Goal: Task Accomplishment & Management: Manage account settings

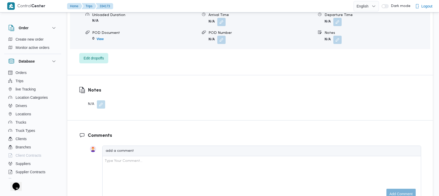
scroll to position [692, 0]
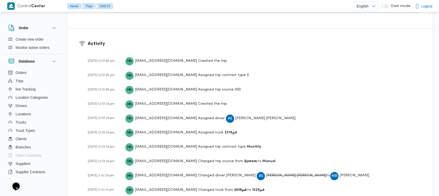
click at [225, 131] on b "قنو2319" at bounding box center [231, 132] width 12 height 3
copy b "قنو2319"
click at [266, 174] on span "احمد سيد هاشم احمد" at bounding box center [296, 175] width 60 height 3
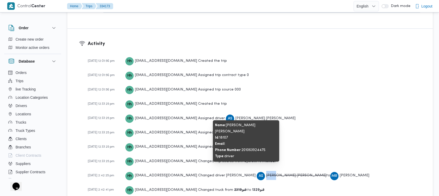
click at [266, 174] on span "احمد سيد هاشم احمد" at bounding box center [296, 175] width 60 height 3
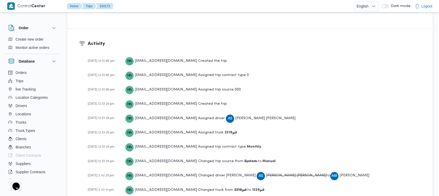
click at [251, 189] on b "قنو1329" at bounding box center [257, 190] width 13 height 3
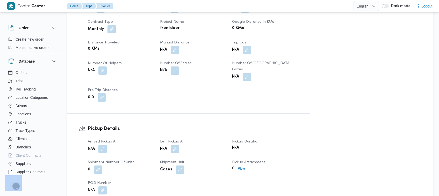
scroll to position [77, 0]
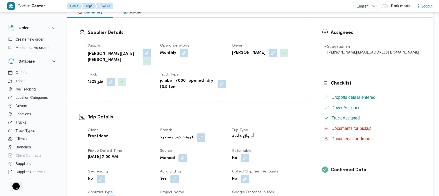
click at [93, 79] on b "قنو 1329" at bounding box center [95, 82] width 15 height 6
copy b "1329"
click at [266, 54] on b "محمود رفعت عبدالعظيم امام" at bounding box center [248, 53] width 33 height 6
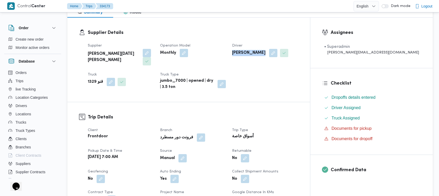
click at [266, 54] on b "محمود رفعت عبدالعظيم امام" at bounding box center [248, 53] width 33 height 6
copy div "محمود رفعت عبدالعظيم امام"
click at [89, 79] on b "قنو 1329" at bounding box center [95, 82] width 15 height 6
copy b "1329"
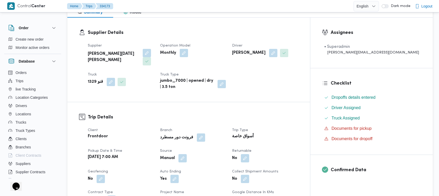
click at [266, 54] on b "محمود رفعت عبدالعظيم امام" at bounding box center [248, 53] width 33 height 6
copy div "محمود رفعت عبدالعظيم امام"
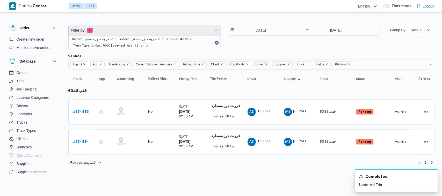
click at [154, 34] on span "Filter by 4" at bounding box center [145, 30] width 152 height 10
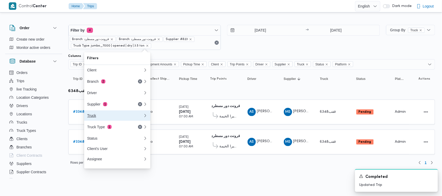
click at [109, 118] on div "Truck" at bounding box center [115, 116] width 56 height 4
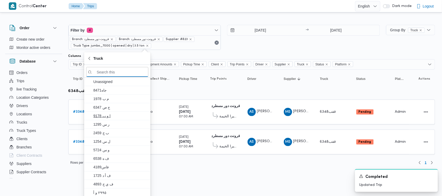
paste input "قنو2319"
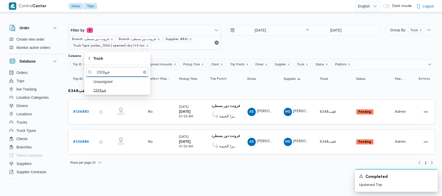
type input "قنو2319"
click at [110, 91] on span "قنو2319" at bounding box center [121, 90] width 54 height 6
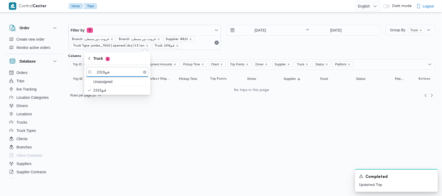
click at [255, 27] on input "3/9/2025" at bounding box center [256, 30] width 59 height 10
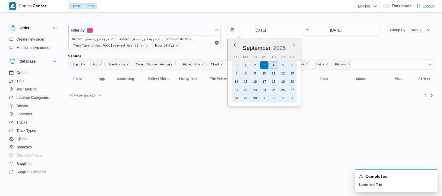
click at [248, 65] on div "1" at bounding box center [246, 65] width 10 height 10
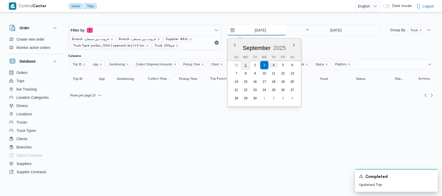
type input "1/9/2025"
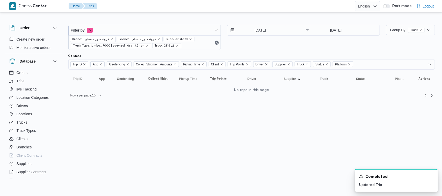
click at [279, 38] on div "1/9/2025 → 4/9/2025" at bounding box center [303, 37] width 153 height 25
click at [189, 40] on icon "remove selected entity" at bounding box center [190, 39] width 3 height 3
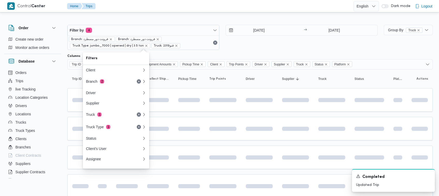
click at [272, 39] on div "1/9/2025 → 4/9/2025" at bounding box center [302, 37] width 152 height 25
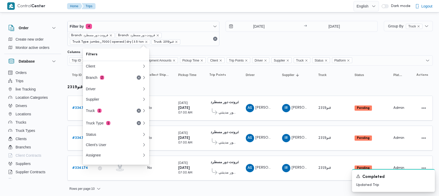
scroll to position [5, 0]
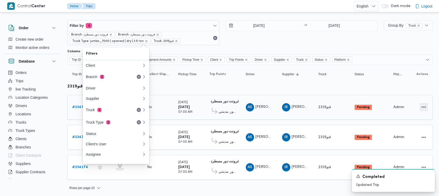
click at [424, 107] on button "Actions" at bounding box center [424, 107] width 8 height 8
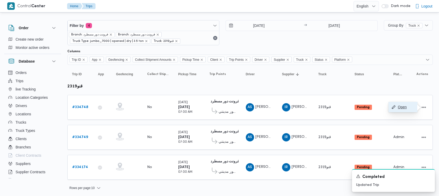
click at [402, 107] on span "Open" at bounding box center [406, 107] width 17 height 4
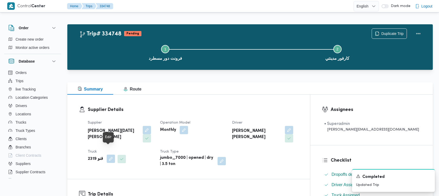
click at [113, 155] on button "button" at bounding box center [111, 159] width 8 height 8
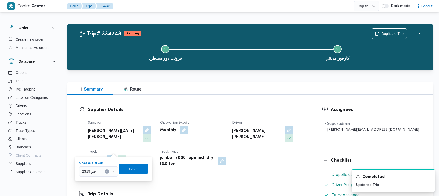
click at [97, 169] on div at bounding box center [98, 172] width 3 height 8
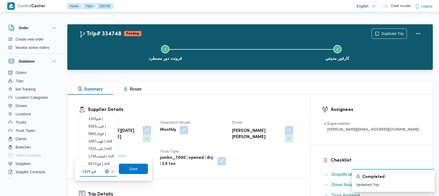
paste input "1329"
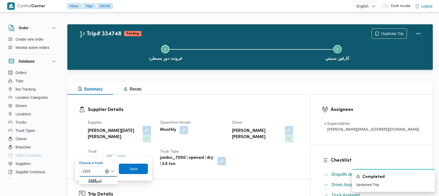
type input "1329"
click at [86, 179] on span "قنو 1329 |" at bounding box center [98, 181] width 35 height 8
click at [127, 169] on span "Save" at bounding box center [133, 169] width 29 height 10
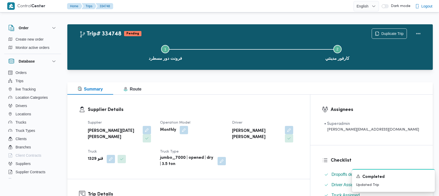
click at [283, 129] on span at bounding box center [287, 130] width 11 height 8
click at [285, 133] on button "button" at bounding box center [289, 130] width 8 height 8
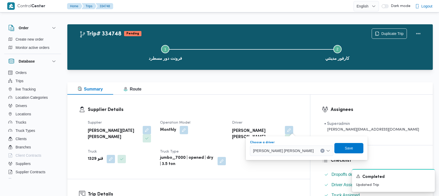
click at [260, 151] on span "احمد سيد هاشم احمد" at bounding box center [283, 151] width 61 height 6
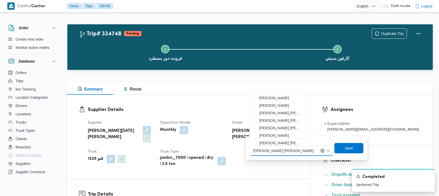
paste input "محمود رفعت عبدالعظيم امام"
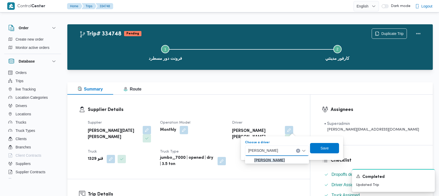
type input "محمود رفعت عبدالعظيم امام"
click at [259, 161] on mark "محمود رفعت عبدالعظيم امام" at bounding box center [269, 160] width 30 height 4
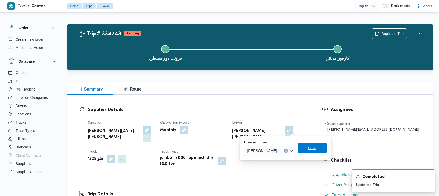
click at [319, 149] on span "Save" at bounding box center [312, 148] width 29 height 10
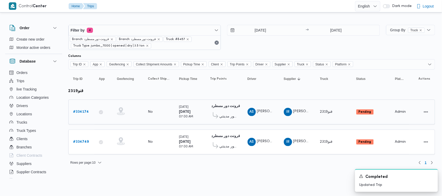
click at [87, 113] on b "# 334174" at bounding box center [81, 111] width 16 height 3
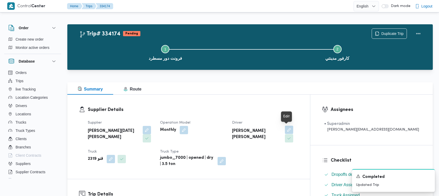
click at [289, 130] on button "button" at bounding box center [289, 130] width 8 height 8
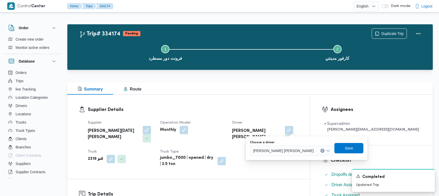
click at [274, 152] on span "احمد سيد هاشم احمد" at bounding box center [283, 151] width 61 height 6
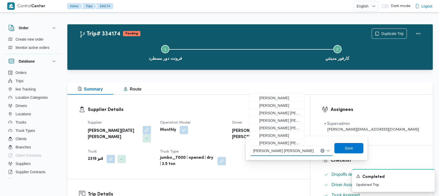
paste input "محمود رفعت عبدالعظيم امام"
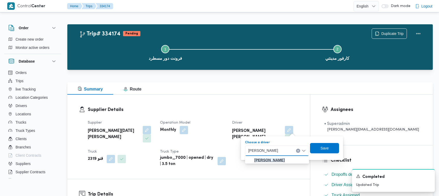
type input "محمود رفعت عبدالعظيم امام"
click at [268, 160] on mark "محمود رفعت عبدالعظيم امام" at bounding box center [269, 160] width 30 height 4
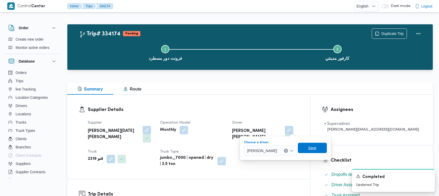
click at [323, 144] on span "Save" at bounding box center [312, 148] width 29 height 10
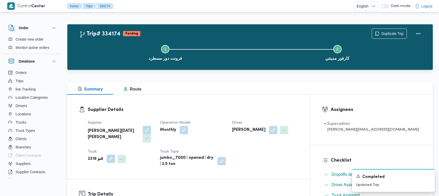
click at [107, 155] on button "button" at bounding box center [111, 159] width 8 height 8
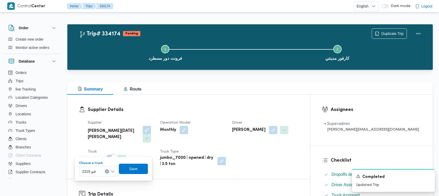
click at [101, 174] on div "قنو 2319" at bounding box center [98, 172] width 39 height 10
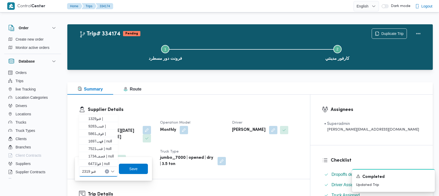
paste input "1329"
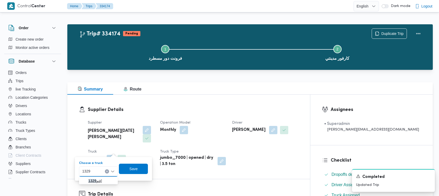
type input "1329"
click at [86, 178] on span "قنو 1329 |" at bounding box center [98, 181] width 35 height 8
click at [134, 169] on span "Save" at bounding box center [134, 169] width 8 height 6
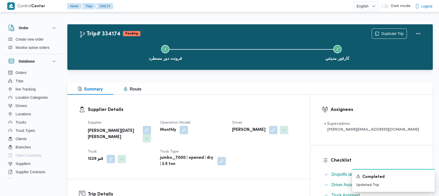
click at [154, 159] on div "Truck قنو 1329" at bounding box center [121, 158] width 66 height 19
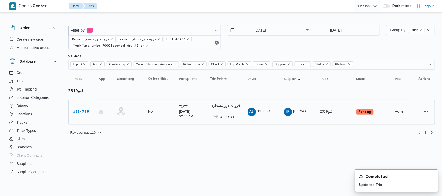
click at [83, 111] on b "# 334749" at bounding box center [81, 111] width 16 height 3
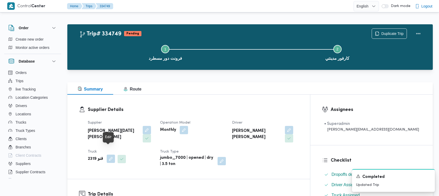
click at [109, 155] on button "button" at bounding box center [111, 159] width 8 height 8
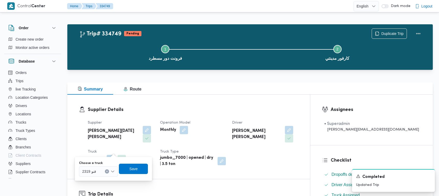
click at [102, 171] on div "قنو 2319" at bounding box center [98, 172] width 39 height 10
paste input "1329"
type input "1329"
click at [86, 178] on span "قنو 1329 |" at bounding box center [98, 181] width 35 height 8
click at [132, 167] on span "Save" at bounding box center [134, 169] width 8 height 6
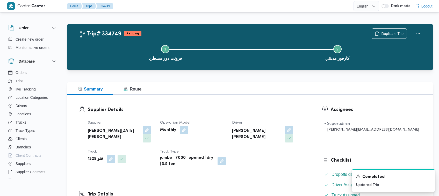
drag, startPoint x: 284, startPoint y: 129, endPoint x: 279, endPoint y: 136, distance: 8.6
click at [285, 130] on button "button" at bounding box center [289, 130] width 8 height 8
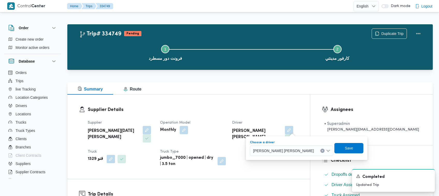
click at [268, 148] on span "احمد سيد هاشم احمد" at bounding box center [283, 151] width 61 height 6
paste input "محمود رفعت عبدالعظيم امام"
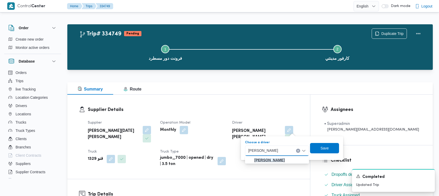
type input "محمود رفعت عبدالعظيم امام"
click at [265, 160] on mark "محمود رفعت عبدالعظيم امام" at bounding box center [269, 160] width 30 height 4
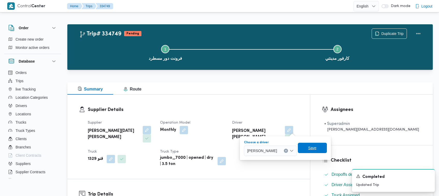
click at [327, 144] on span "Save" at bounding box center [312, 148] width 29 height 10
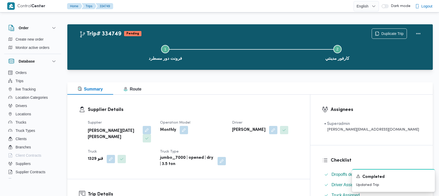
click at [91, 155] on div "قنو 1329" at bounding box center [120, 159] width 67 height 9
copy b "1329"
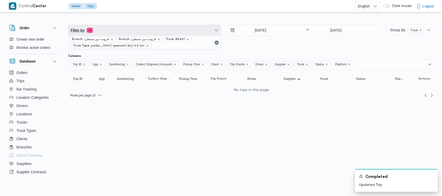
click at [146, 34] on span "Filter by 4" at bounding box center [145, 30] width 152 height 10
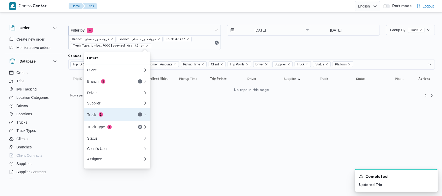
click at [117, 114] on div "Truck 1" at bounding box center [115, 115] width 62 height 12
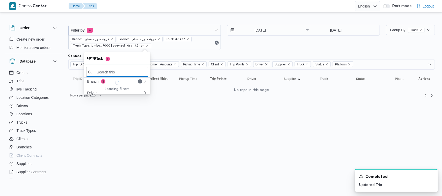
paste input "1329"
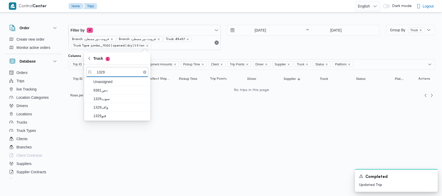
type input "1329"
click at [116, 104] on span "واف1329" at bounding box center [117, 107] width 62 height 8
click at [109, 115] on span "قنو1329" at bounding box center [119, 116] width 54 height 6
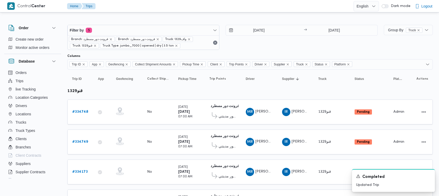
click at [249, 40] on div "1/9/2025 → 4/9/2025" at bounding box center [302, 37] width 152 height 25
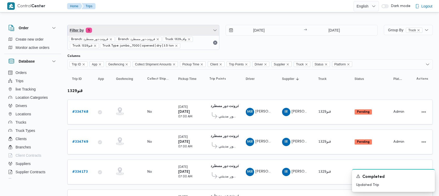
click at [151, 29] on span "Filter by 5" at bounding box center [144, 30] width 152 height 10
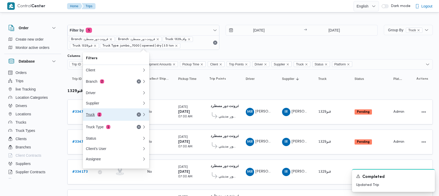
click at [121, 114] on div "Truck 2" at bounding box center [114, 115] width 62 height 12
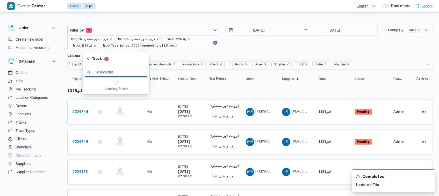
paste input "4843"
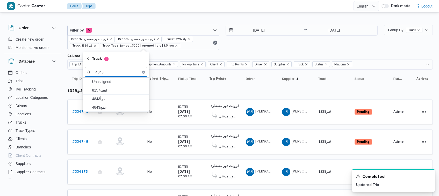
type input "4843"
click at [115, 106] on span "عمج4843" at bounding box center [119, 107] width 54 height 6
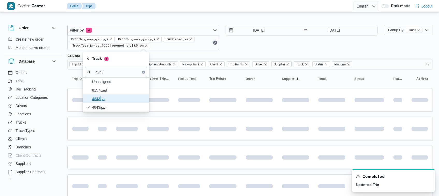
click at [111, 96] on span "درأ4843" at bounding box center [119, 99] width 54 height 6
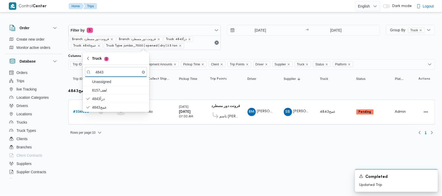
click at [290, 47] on div "1/9/2025 → 4/9/2025" at bounding box center [303, 37] width 153 height 25
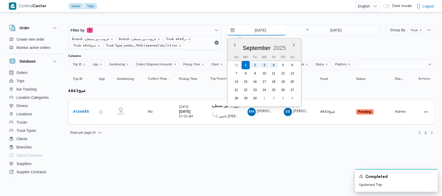
click at [255, 31] on input "[DATE]" at bounding box center [256, 30] width 59 height 10
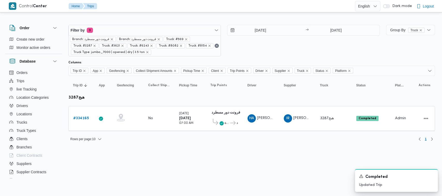
click at [134, 33] on span "Filter by 9" at bounding box center [145, 30] width 152 height 10
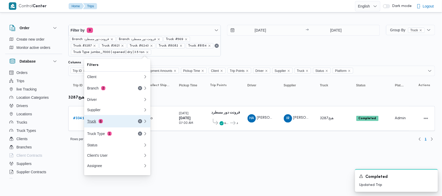
click at [117, 124] on div "Truck 6" at bounding box center [109, 121] width 44 height 4
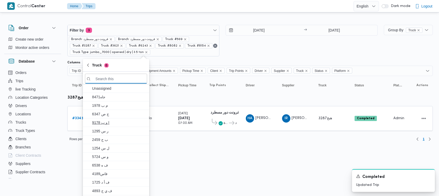
paste input "4843"
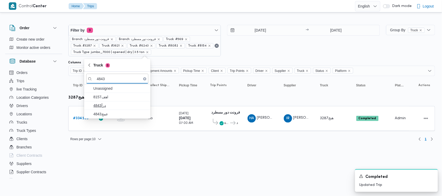
type input "4843"
click at [108, 103] on span "درأ4843" at bounding box center [121, 106] width 54 height 6
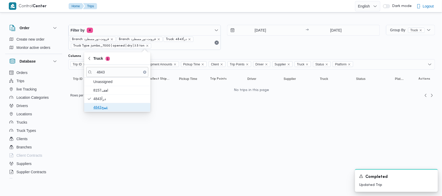
click at [102, 108] on span "عمج4843" at bounding box center [121, 107] width 54 height 6
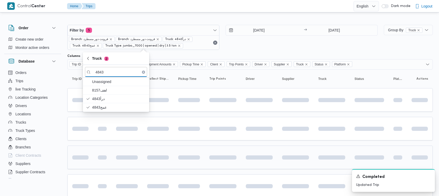
click at [119, 155] on div at bounding box center [127, 158] width 26 height 8
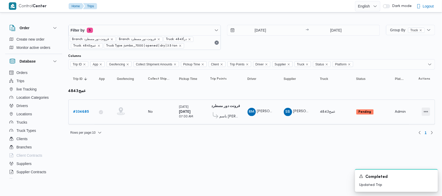
click at [426, 113] on button "Actions" at bounding box center [426, 112] width 8 height 8
click at [405, 113] on span "Open" at bounding box center [408, 112] width 17 height 4
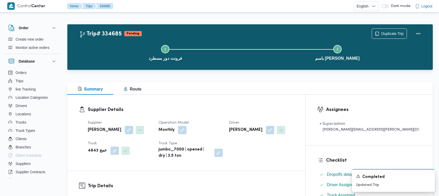
click at [276, 112] on h3 "Supplier Details" at bounding box center [191, 109] width 206 height 7
click at [385, 33] on span "Duplicate Trip" at bounding box center [392, 33] width 22 height 6
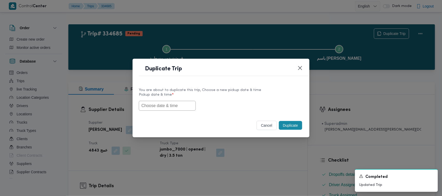
click at [150, 108] on input "text" at bounding box center [167, 106] width 57 height 10
paste input "03/09/2025 7:00AM"
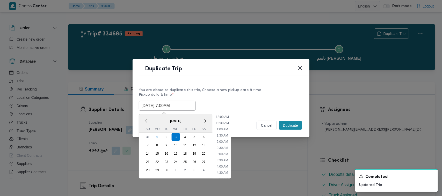
scroll to position [188, 0]
click at [154, 117] on span "September 2025" at bounding box center [176, 121] width 74 height 9
click at [170, 134] on div "2" at bounding box center [167, 137] width 10 height 10
type input "02/09/2025 7:00AM"
click at [170, 134] on div "2" at bounding box center [167, 137] width 10 height 10
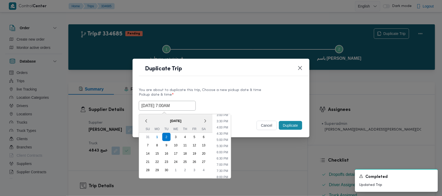
click at [245, 92] on div "You are about to duplicate this trip, Choose a new pickup date & time" at bounding box center [221, 90] width 165 height 5
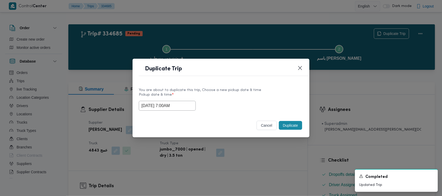
click at [299, 128] on button "Duplicate" at bounding box center [290, 125] width 23 height 9
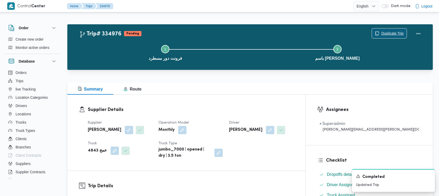
click at [386, 33] on span "Duplicate Trip" at bounding box center [392, 33] width 22 height 6
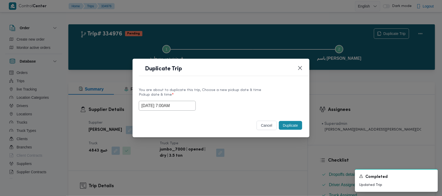
click at [187, 105] on input "02/09/2025 7:00AM" at bounding box center [167, 106] width 57 height 10
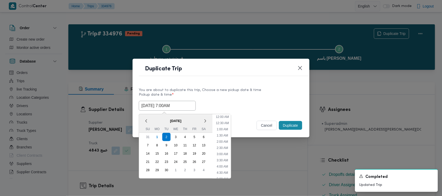
scroll to position [58, 0]
click at [177, 134] on div "3" at bounding box center [176, 137] width 10 height 10
type input "03/09/2025 7:00AM"
click at [177, 134] on div "3" at bounding box center [176, 137] width 10 height 10
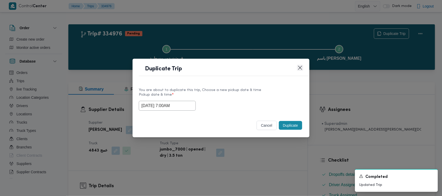
click at [298, 70] on button "Closes this modal window" at bounding box center [300, 68] width 6 height 6
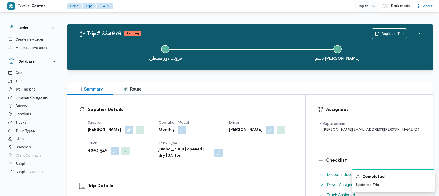
click at [305, 103] on div "Supplier Details Supplier شريف بدر عبد الحميد عبد المجيد بدر Operation Model Mo…" at bounding box center [186, 133] width 238 height 76
click at [213, 109] on h3 "Supplier Details" at bounding box center [191, 109] width 206 height 7
click at [391, 33] on span "Duplicate Trip" at bounding box center [392, 33] width 22 height 6
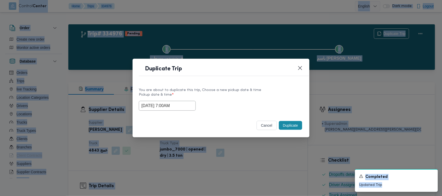
click at [189, 106] on input "03/09/2025 7:00AM" at bounding box center [167, 106] width 57 height 10
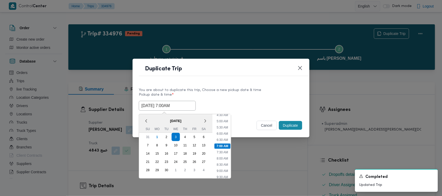
click at [149, 117] on span "September 2025" at bounding box center [176, 121] width 74 height 9
click at [245, 93] on label "Pickup date & time *" at bounding box center [221, 97] width 165 height 8
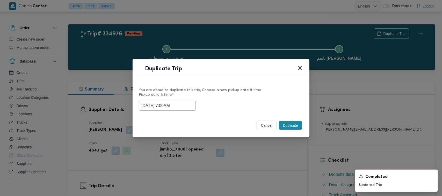
click at [249, 111] on div "03/09/2025 7:00AM" at bounding box center [221, 106] width 165 height 10
click at [298, 128] on button "Duplicate" at bounding box center [290, 125] width 23 height 9
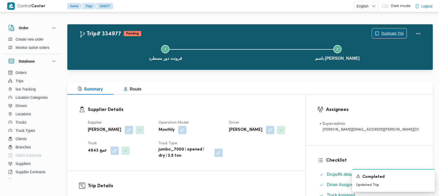
click at [385, 31] on span "Duplicate Trip" at bounding box center [392, 33] width 22 height 6
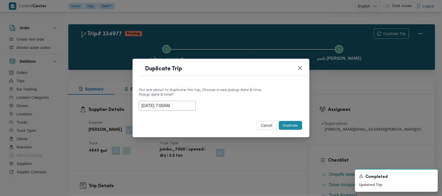
click at [188, 106] on input "03/09/2025 7:00AM" at bounding box center [167, 106] width 57 height 10
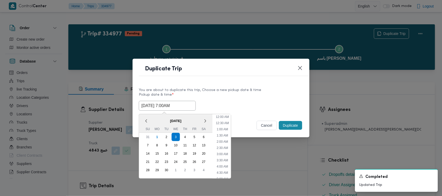
scroll to position [58, 0]
click at [155, 119] on span "September 2025" at bounding box center [176, 121] width 74 height 9
click at [184, 135] on div "4" at bounding box center [185, 137] width 10 height 10
type input "04/09/2025 7:00AM"
click at [228, 96] on label "Pickup date & time *" at bounding box center [221, 97] width 165 height 8
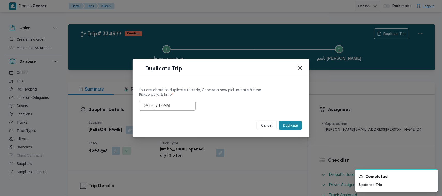
click at [296, 126] on button "Duplicate" at bounding box center [290, 125] width 23 height 9
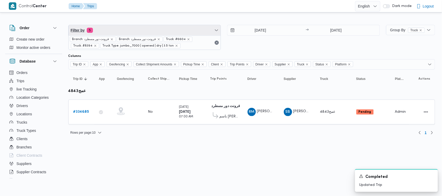
click at [148, 25] on span "Filter by 5" at bounding box center [145, 30] width 152 height 10
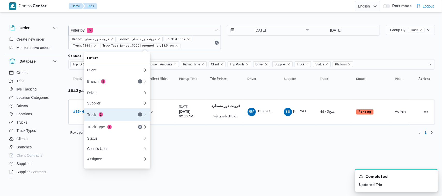
click at [117, 114] on div "Truck 2" at bounding box center [115, 115] width 62 height 12
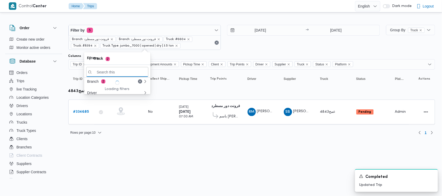
paste input "4158"
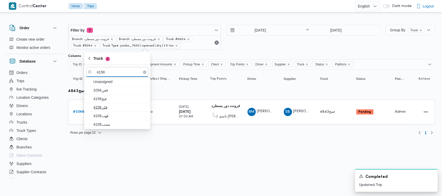
type input "4158"
click at [115, 111] on span "قلن4158" at bounding box center [117, 107] width 62 height 8
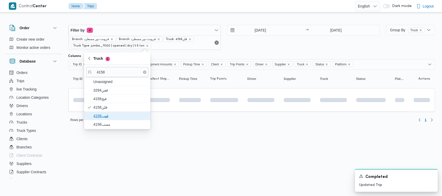
click at [113, 115] on span "قهب4158" at bounding box center [121, 116] width 54 height 6
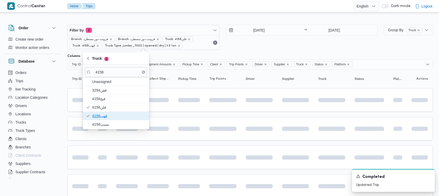
click at [113, 116] on span "قهب4158" at bounding box center [119, 116] width 54 height 6
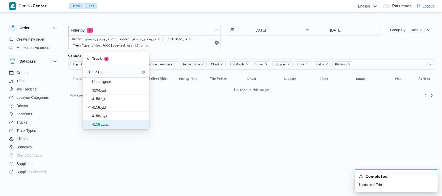
click at [111, 124] on span "مسب4158" at bounding box center [119, 125] width 54 height 6
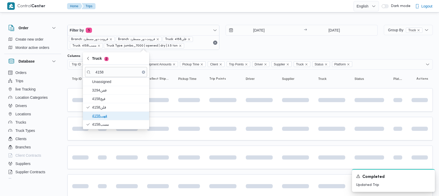
click at [108, 118] on span "قهب4158" at bounding box center [119, 116] width 54 height 6
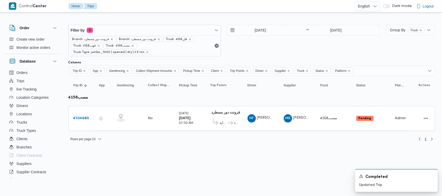
click at [197, 143] on html "Control Center Home Trips English عربي Dark mode Logout Order Create new order …" at bounding box center [221, 98] width 442 height 196
click at [84, 117] on b "# 334680" at bounding box center [81, 118] width 16 height 3
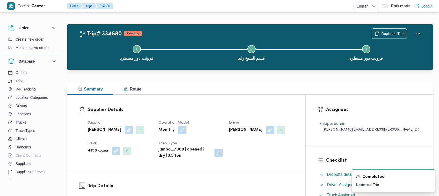
click at [258, 106] on h3 "Supplier Details" at bounding box center [191, 109] width 206 height 7
click at [387, 29] on span "Duplicate Trip" at bounding box center [389, 33] width 35 height 10
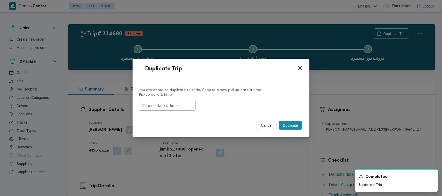
click at [167, 113] on div "You are about to duplicate this trip, Choose a new pickup date & time Pickup da…" at bounding box center [221, 98] width 177 height 33
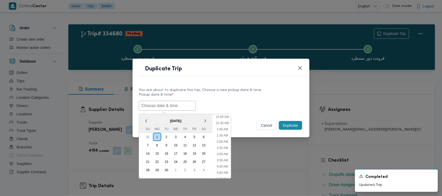
click at [161, 107] on input "text" at bounding box center [167, 106] width 57 height 10
paste input "03/09/2025 7:00AM"
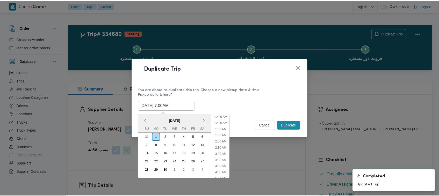
scroll to position [188, 0]
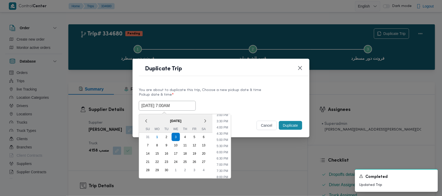
click at [151, 117] on span "September 2025" at bounding box center [176, 121] width 74 height 9
click at [168, 135] on div "2" at bounding box center [167, 137] width 10 height 10
type input "02/09/2025 7:00AM"
click at [252, 102] on div "02/09/2025 7:00AM < September 2025 > Su Mo Tu We Th Fr Sa 31 1 2 3 4 5 6 7 8 9 …" at bounding box center [221, 106] width 165 height 10
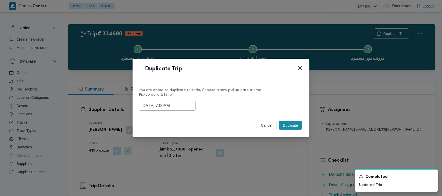
click at [286, 126] on button "Duplicate" at bounding box center [290, 125] width 23 height 9
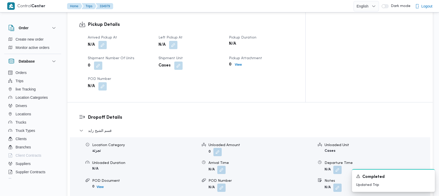
scroll to position [516, 0]
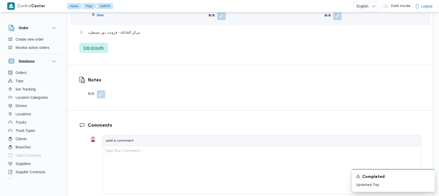
click at [100, 45] on span "Edit dropoffs" at bounding box center [94, 48] width 20 height 6
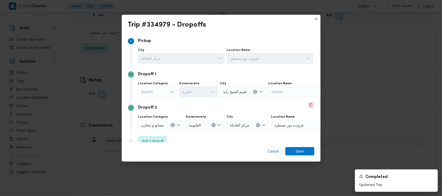
click at [308, 108] on button "Delete" at bounding box center [311, 105] width 6 height 6
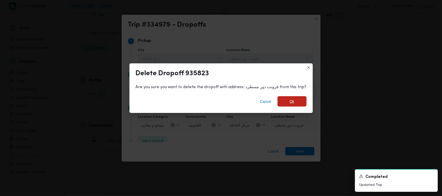
click at [290, 102] on span "Ok" at bounding box center [292, 101] width 5 height 6
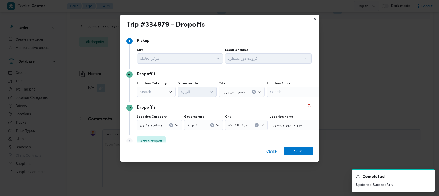
click at [306, 151] on span "Save" at bounding box center [298, 151] width 29 height 8
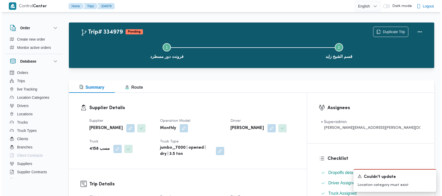
scroll to position [0, 0]
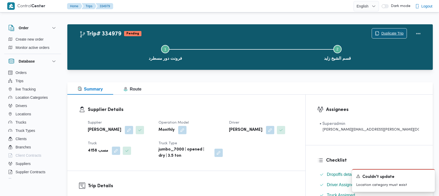
click at [390, 32] on span "Duplicate Trip" at bounding box center [392, 33] width 22 height 6
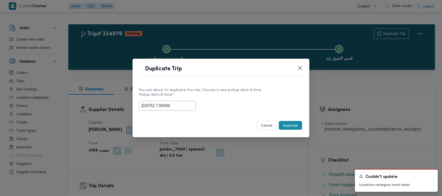
click at [186, 108] on input "02/09/2025 7:00AM" at bounding box center [167, 106] width 57 height 10
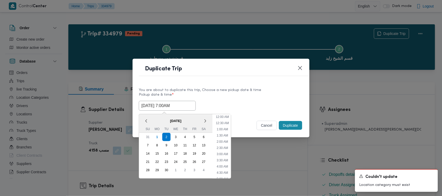
scroll to position [58, 0]
click at [156, 121] on span "September 2025" at bounding box center [176, 121] width 74 height 9
click at [175, 137] on div "3" at bounding box center [176, 137] width 10 height 10
type input "03/09/2025 7:00AM"
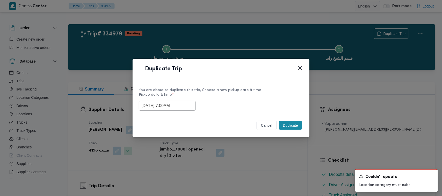
click at [254, 101] on div "03/09/2025 7:00AM" at bounding box center [221, 106] width 165 height 10
click at [289, 123] on button "Duplicate" at bounding box center [290, 125] width 23 height 9
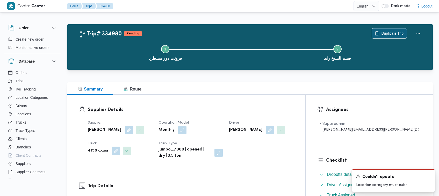
click at [387, 33] on span "Duplicate Trip" at bounding box center [392, 33] width 22 height 6
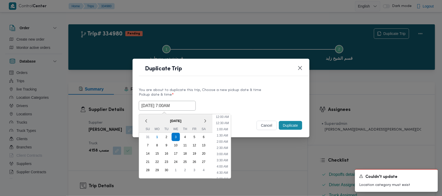
click at [188, 101] on input "03/09/2025 7:00AM" at bounding box center [167, 106] width 57 height 10
click at [156, 117] on span "September 2025" at bounding box center [176, 121] width 74 height 9
click at [182, 135] on div "4" at bounding box center [185, 137] width 10 height 10
type input "04/09/2025 7:00AM"
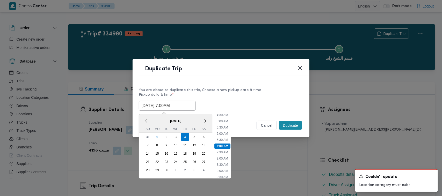
click at [242, 104] on div "04/09/2025 7:00AM < September 2025 > Su Mo Tu We Th Fr Sa 31 1 2 3 4 5 6 7 8 9 …" at bounding box center [221, 106] width 165 height 10
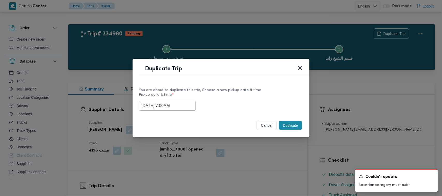
click at [289, 125] on button "Duplicate" at bounding box center [290, 125] width 23 height 9
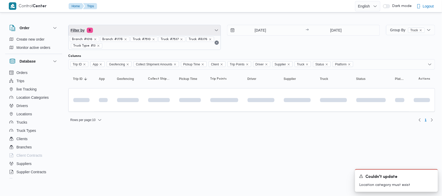
click at [152, 27] on span "Filter by 6" at bounding box center [145, 30] width 152 height 10
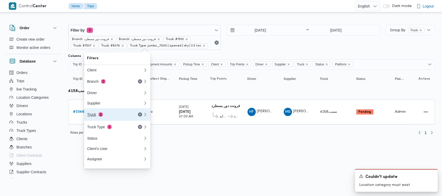
click at [109, 117] on div "Truck 3" at bounding box center [109, 115] width 44 height 4
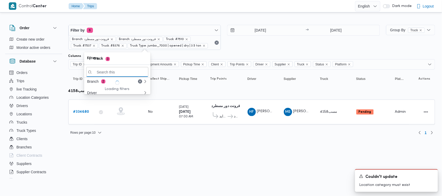
paste input "4928"
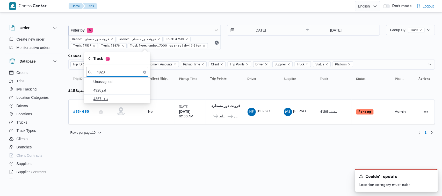
type input "4928"
click at [103, 96] on span "4357هاف" at bounding box center [121, 99] width 54 height 6
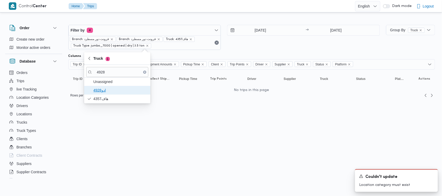
click at [99, 90] on span "ادو4928" at bounding box center [121, 90] width 54 height 6
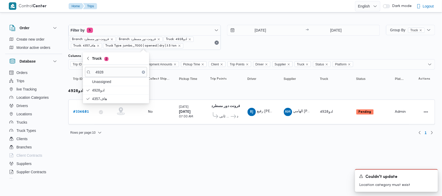
click at [90, 40] on span "Branch: فرونت دور مسطرد" at bounding box center [90, 39] width 37 height 5
drag, startPoint x: 197, startPoint y: 170, endPoint x: 181, endPoint y: 170, distance: 16.3
click at [197, 170] on html "Control Center Home Trips English عربي Dark mode Logout Order Create new order …" at bounding box center [221, 98] width 442 height 196
click at [71, 113] on div "# 334681" at bounding box center [81, 112] width 20 height 10
click at [78, 113] on b "# 334681" at bounding box center [81, 111] width 16 height 3
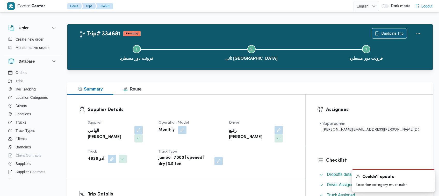
click at [394, 31] on span "Duplicate Trip" at bounding box center [392, 33] width 22 height 6
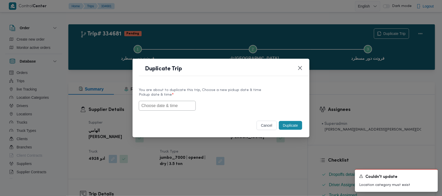
click at [177, 105] on input "text" at bounding box center [167, 106] width 57 height 10
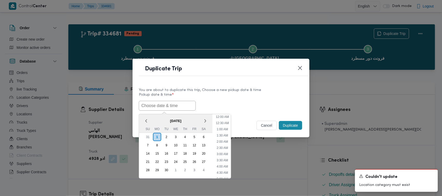
paste input "03/09/2025 7:00AM"
click at [152, 118] on span "[DATE]" at bounding box center [176, 121] width 74 height 9
click at [168, 136] on div "2" at bounding box center [167, 137] width 10 height 10
type input "02/09/2025 7:00AM"
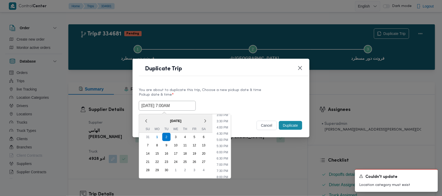
click at [241, 102] on div "02/09/2025 7:00AM < September 2025 > Su Mo Tu We Th Fr Sa 31 1 2 3 4 5 6 7 8 9 …" at bounding box center [221, 106] width 165 height 10
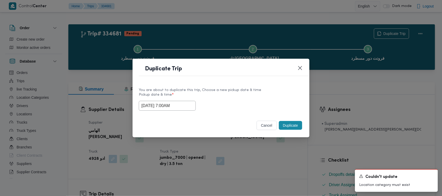
click at [289, 127] on button "Duplicate" at bounding box center [290, 125] width 23 height 9
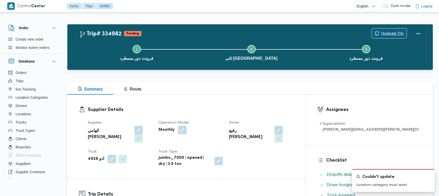
click at [381, 32] on span "Duplicate Trip" at bounding box center [392, 33] width 22 height 6
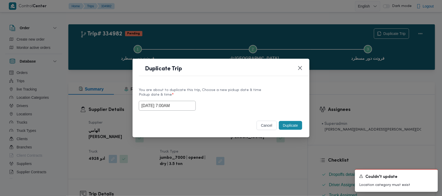
click at [185, 106] on input "02/09/2025 7:00AM" at bounding box center [167, 106] width 57 height 10
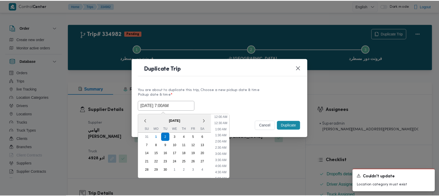
scroll to position [58, 0]
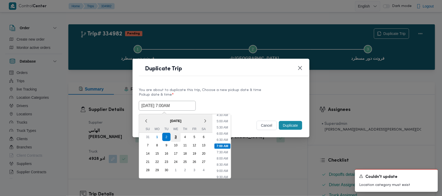
click at [173, 134] on div "3" at bounding box center [176, 137] width 10 height 10
type input "03/09/2025 7:00AM"
click at [253, 90] on div "You are about to duplicate this trip, Choose a new pickup date & time" at bounding box center [221, 90] width 165 height 5
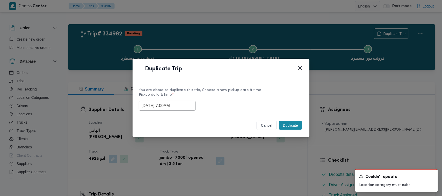
click at [295, 126] on button "Duplicate" at bounding box center [290, 125] width 23 height 9
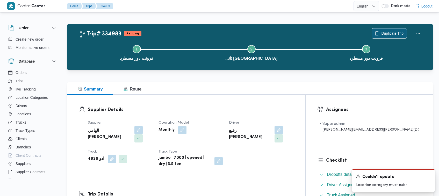
click at [387, 30] on span "Duplicate Trip" at bounding box center [389, 33] width 35 height 10
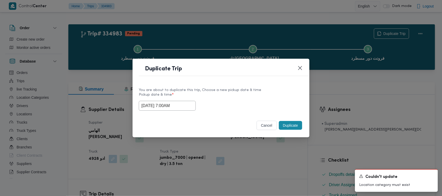
click at [185, 108] on input "03/09/2025 7:00AM" at bounding box center [167, 106] width 57 height 10
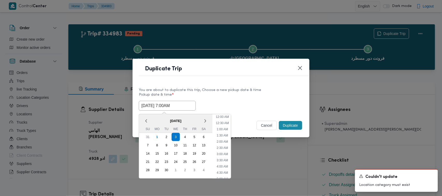
scroll to position [58, 0]
click at [151, 118] on span "[DATE]" at bounding box center [176, 121] width 74 height 9
click at [185, 139] on div "4" at bounding box center [185, 137] width 10 height 10
type input "04/09/2025 7:00AM"
click at [224, 88] on div "You are about to duplicate this trip, Choose a new pickup date & time" at bounding box center [221, 90] width 165 height 5
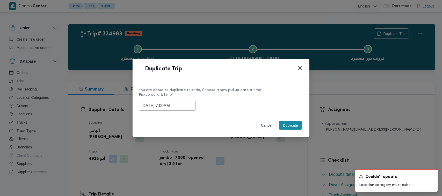
click at [288, 127] on button "Duplicate" at bounding box center [290, 125] width 23 height 9
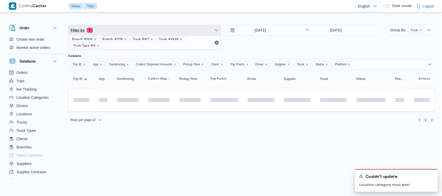
click at [136, 32] on span "Filter by 5" at bounding box center [145, 30] width 152 height 10
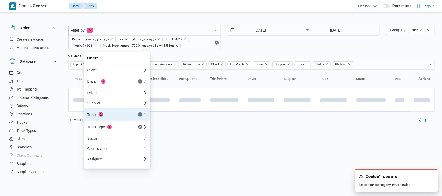
click at [112, 116] on div "Truck 2" at bounding box center [109, 115] width 44 height 4
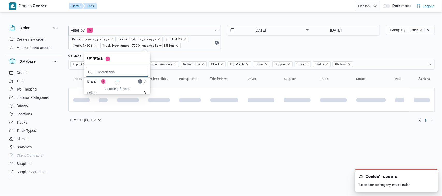
paste input "9352"
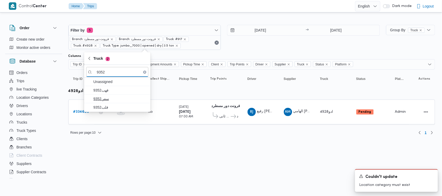
type input "9352"
click at [104, 96] on span "سص9352" at bounding box center [117, 99] width 62 height 8
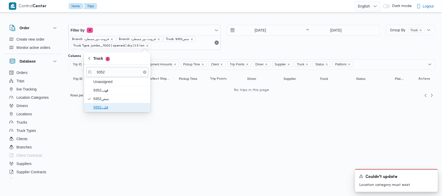
click at [106, 104] on span "قلب9352" at bounding box center [121, 107] width 54 height 6
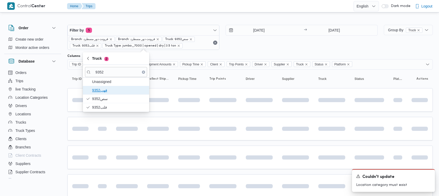
click at [106, 94] on span "قهب9352" at bounding box center [116, 90] width 62 height 8
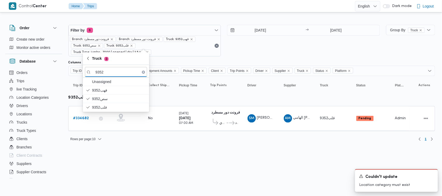
drag, startPoint x: 130, startPoint y: 158, endPoint x: 127, endPoint y: 152, distance: 6.0
click at [130, 158] on html "Control Center Home Trips English عربي Dark mode Logout Order Create new order …" at bounding box center [221, 98] width 442 height 196
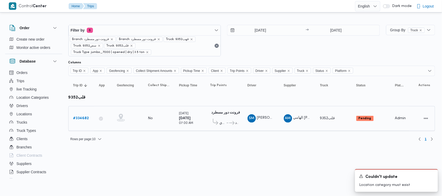
click at [84, 117] on b "# 334682" at bounding box center [81, 118] width 16 height 3
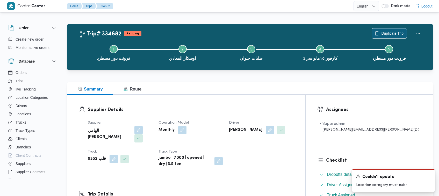
click at [397, 28] on button "Duplicate Trip" at bounding box center [389, 33] width 35 height 10
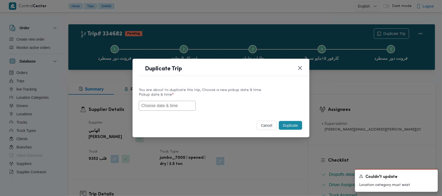
click at [166, 108] on input "text" at bounding box center [167, 106] width 57 height 10
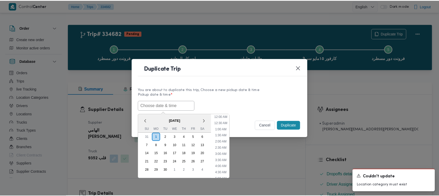
scroll to position [188, 0]
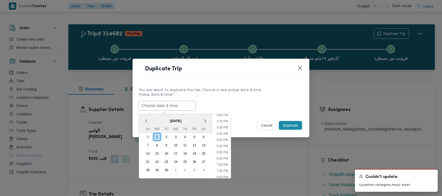
paste input "03/09/2025 7:00AM"
click at [150, 117] on span "[DATE]" at bounding box center [176, 121] width 74 height 9
click at [167, 139] on div "2" at bounding box center [167, 137] width 10 height 10
type input "02/09/2025 7:00AM"
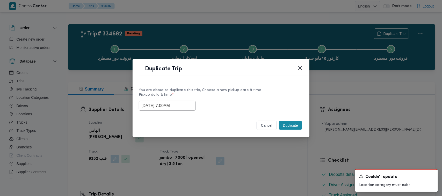
click at [222, 103] on div "02/09/2025 7:00AM" at bounding box center [221, 106] width 165 height 10
click at [288, 127] on button "Duplicate" at bounding box center [290, 125] width 23 height 9
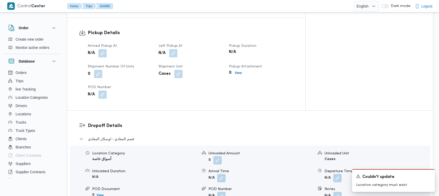
scroll to position [516, 0]
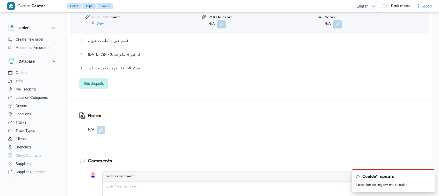
click at [96, 81] on span "Edit dropoffs" at bounding box center [94, 84] width 20 height 6
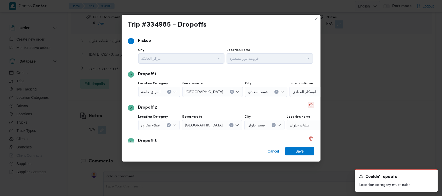
click at [308, 106] on button "Delete" at bounding box center [311, 105] width 6 height 6
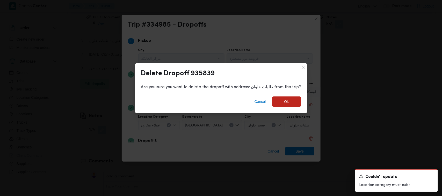
click at [288, 108] on div "Cancel Ok" at bounding box center [221, 102] width 173 height 21
click at [288, 99] on span "Ok" at bounding box center [286, 101] width 5 height 6
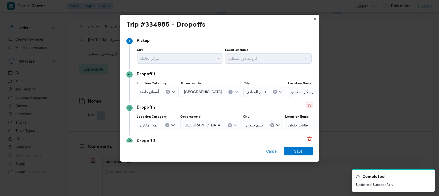
click at [306, 104] on button "Delete" at bounding box center [309, 105] width 6 height 6
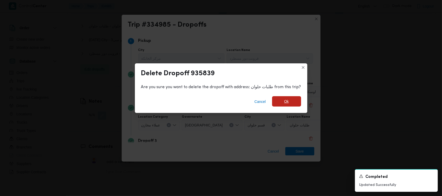
click at [289, 101] on span "Ok" at bounding box center [286, 101] width 29 height 10
click at [289, 101] on div "Dropoff 1 Location Category أسواق خاصة Governorate القاهرة City قسم المعادي Loc…" at bounding box center [221, 85] width 187 height 33
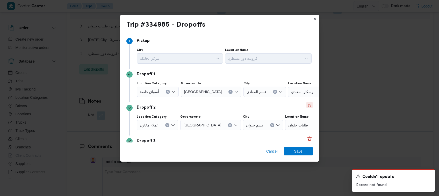
click at [306, 104] on button "Delete" at bounding box center [309, 105] width 6 height 6
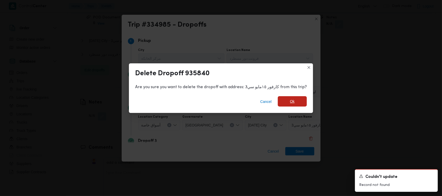
click at [291, 102] on span "Ok" at bounding box center [292, 101] width 5 height 6
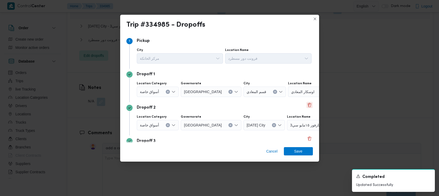
click at [306, 103] on button "Delete" at bounding box center [309, 105] width 6 height 6
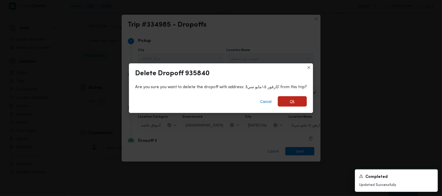
click at [294, 100] on span "Ok" at bounding box center [292, 101] width 29 height 10
click at [294, 100] on div "Dropoff 1 Location Category أسواق خاصة Governorate القاهرة City قسم المعادي Loc…" at bounding box center [221, 85] width 187 height 33
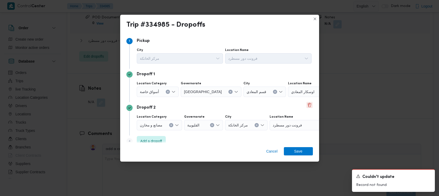
click at [309, 104] on button "Delete" at bounding box center [309, 105] width 6 height 6
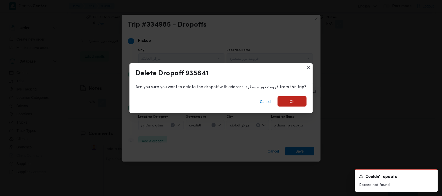
click at [301, 104] on span "Ok" at bounding box center [292, 101] width 29 height 10
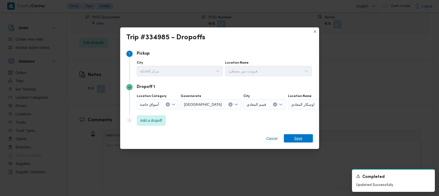
click at [297, 140] on span "Save" at bounding box center [298, 138] width 8 height 8
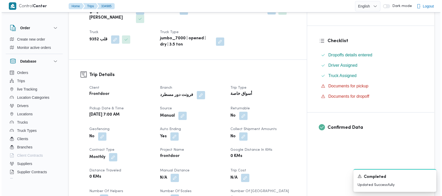
scroll to position [0, 0]
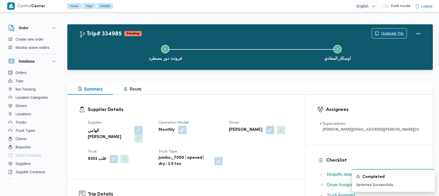
click at [387, 31] on span "Duplicate Trip" at bounding box center [392, 33] width 22 height 6
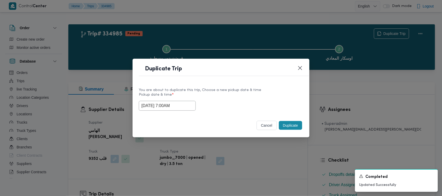
click at [183, 104] on input "02/09/2025 7:00AM" at bounding box center [167, 106] width 57 height 10
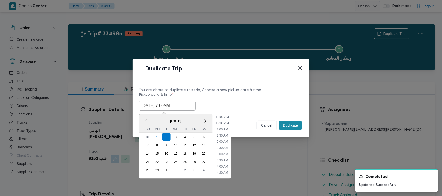
scroll to position [58, 0]
click at [177, 139] on div "3" at bounding box center [176, 137] width 10 height 10
type input "03/09/2025 7:00AM"
click at [236, 94] on label "Pickup date & time *" at bounding box center [221, 97] width 165 height 8
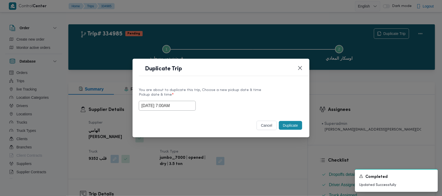
click at [289, 127] on button "Duplicate" at bounding box center [290, 125] width 23 height 9
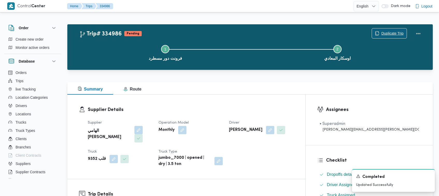
click at [383, 33] on span "Duplicate Trip" at bounding box center [392, 33] width 22 height 6
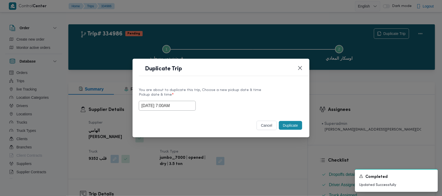
click at [188, 109] on input "03/09/2025 7:00AM" at bounding box center [167, 106] width 57 height 10
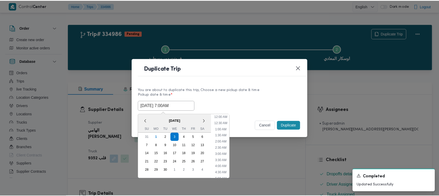
scroll to position [58, 0]
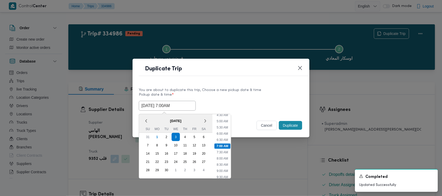
click at [151, 119] on span "[DATE]" at bounding box center [176, 121] width 74 height 9
click at [185, 138] on div "4" at bounding box center [185, 137] width 10 height 10
type input "04/09/2025 7:00AM"
click at [224, 95] on label "Pickup date & time *" at bounding box center [221, 97] width 165 height 8
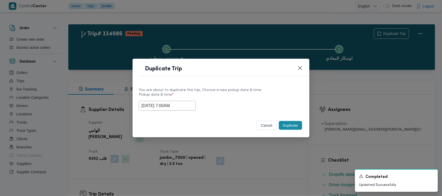
click at [292, 123] on button "Duplicate" at bounding box center [290, 125] width 23 height 9
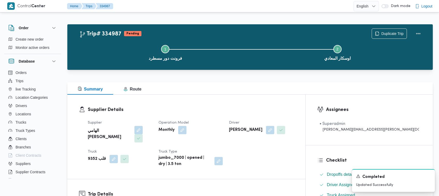
click at [235, 106] on h3 "Supplier Details" at bounding box center [191, 109] width 206 height 7
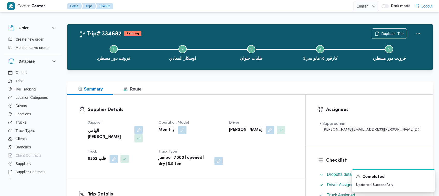
click at [229, 93] on div "Summary Route" at bounding box center [250, 88] width 366 height 12
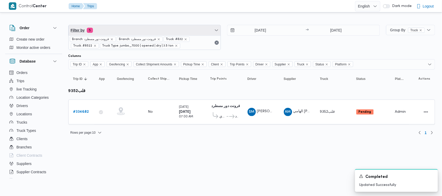
click at [138, 33] on span "Filter by 5" at bounding box center [145, 30] width 152 height 10
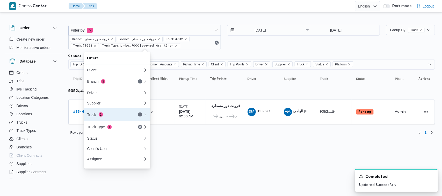
click at [112, 117] on div "Truck 2" at bounding box center [109, 115] width 44 height 4
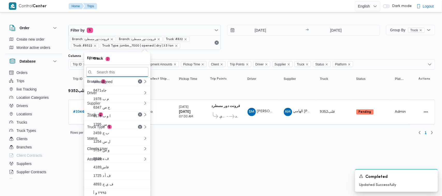
paste input "3853"
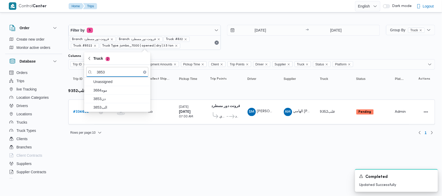
type input "3853"
click at [99, 90] on span "موه3684" at bounding box center [121, 90] width 54 height 6
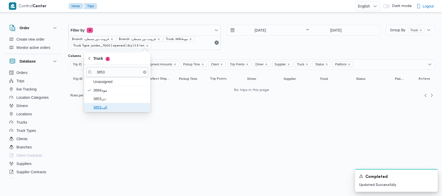
click at [103, 108] on span "الب3853" at bounding box center [121, 107] width 54 height 6
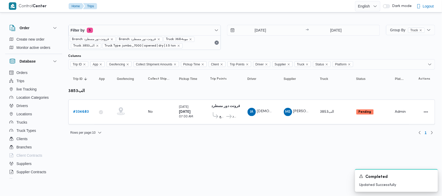
click at [141, 165] on html "Control Center Home Trips English عربي Dark mode Logout Order Create new order …" at bounding box center [221, 98] width 442 height 196
click at [82, 112] on b "# 334683" at bounding box center [81, 111] width 16 height 3
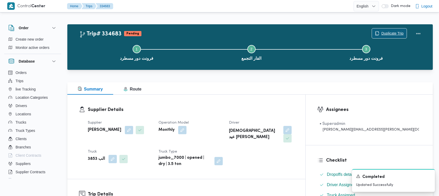
click at [391, 38] on span "Duplicate Trip" at bounding box center [389, 33] width 35 height 10
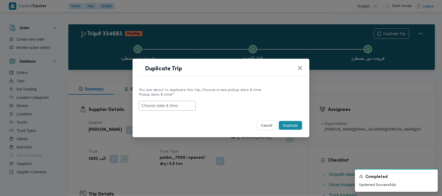
click at [160, 104] on input "text" at bounding box center [167, 106] width 57 height 10
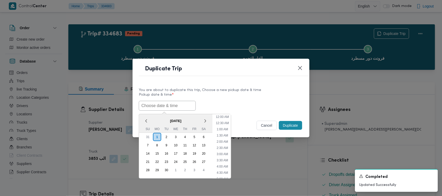
paste input "03/09/2025 7:00AM"
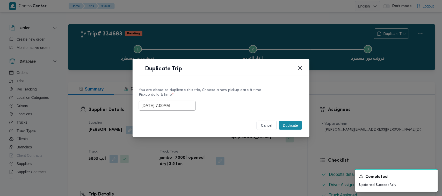
click at [244, 96] on label "Pickup date & time *" at bounding box center [221, 97] width 165 height 8
click at [189, 106] on input "03/09/2025 7:00AM" at bounding box center [167, 106] width 57 height 10
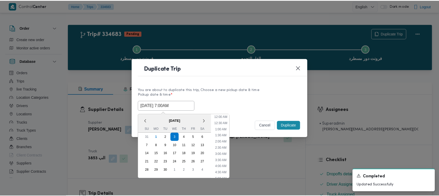
scroll to position [58, 0]
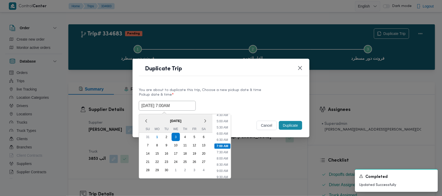
click at [153, 117] on span "[DATE]" at bounding box center [176, 121] width 74 height 9
click at [168, 136] on div "2" at bounding box center [167, 137] width 10 height 10
type input "02/09/2025 7:00AM"
click at [239, 104] on div "02/09/2025 7:00AM < September 2025 > Su Mo Tu We Th Fr Sa 31 1 2 3 4 5 6 7 8 9 …" at bounding box center [221, 106] width 165 height 10
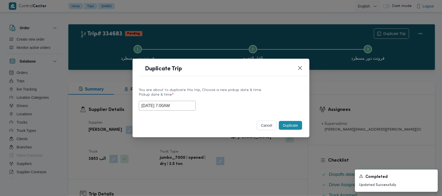
click at [291, 127] on button "Duplicate" at bounding box center [290, 125] width 23 height 9
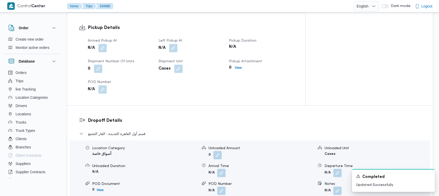
scroll to position [377, 0]
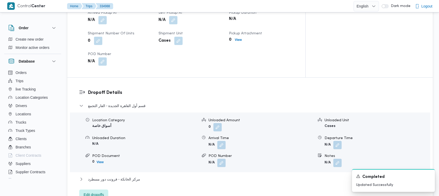
click at [101, 192] on span "Edit dropoffs" at bounding box center [94, 195] width 20 height 6
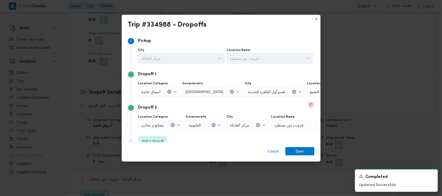
click at [310, 107] on button "Delete" at bounding box center [311, 105] width 6 height 6
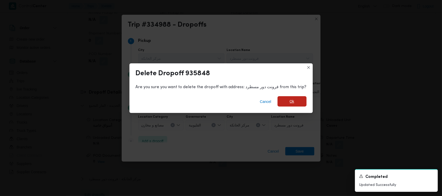
click at [283, 103] on span "Ok" at bounding box center [292, 101] width 29 height 10
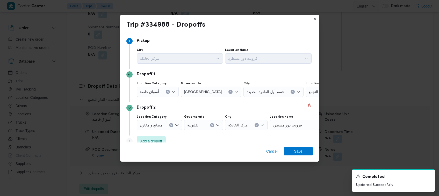
click at [295, 151] on span "Save" at bounding box center [298, 151] width 8 height 8
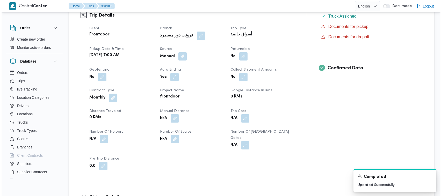
scroll to position [0, 0]
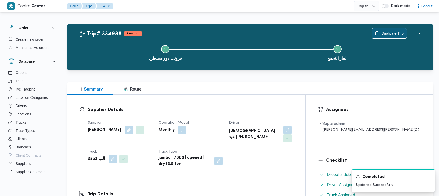
click at [385, 33] on span "Duplicate Trip" at bounding box center [392, 33] width 22 height 6
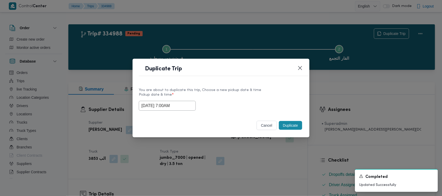
click at [188, 104] on input "02/09/2025 7:00AM" at bounding box center [167, 106] width 57 height 10
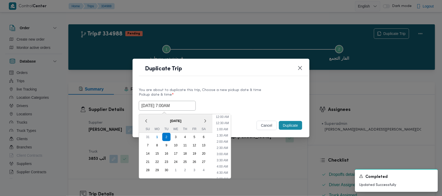
scroll to position [58, 0]
click at [155, 122] on span "[DATE]" at bounding box center [176, 121] width 74 height 9
click at [178, 140] on div "3" at bounding box center [176, 137] width 10 height 10
type input "03/09/2025 7:00AM"
click at [258, 94] on label "Pickup date & time *" at bounding box center [221, 97] width 165 height 8
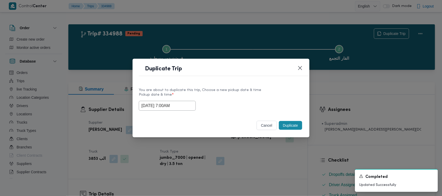
click at [287, 125] on button "Duplicate" at bounding box center [290, 125] width 23 height 9
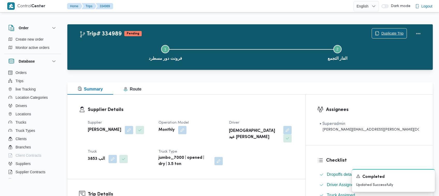
click at [388, 32] on span "Duplicate Trip" at bounding box center [392, 33] width 22 height 6
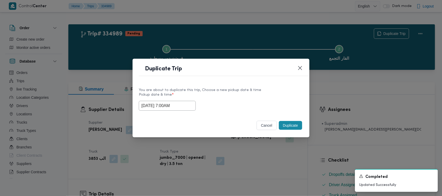
click at [183, 104] on input "03/09/2025 7:00AM" at bounding box center [167, 106] width 57 height 10
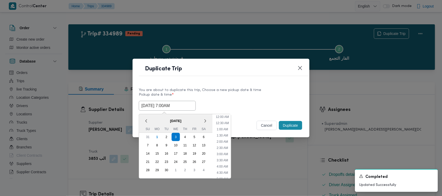
scroll to position [58, 0]
click at [152, 117] on span "[DATE]" at bounding box center [176, 121] width 74 height 9
click at [184, 135] on div "4" at bounding box center [185, 137] width 10 height 10
type input "04/09/2025 7:00AM"
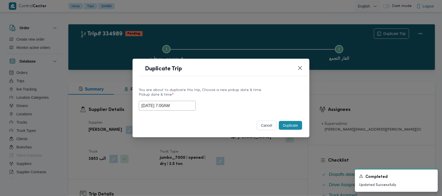
click at [236, 88] on div "You are about to duplicate this trip, Choose a new pickup date & time" at bounding box center [221, 90] width 165 height 5
click at [298, 128] on button "Duplicate" at bounding box center [290, 125] width 23 height 9
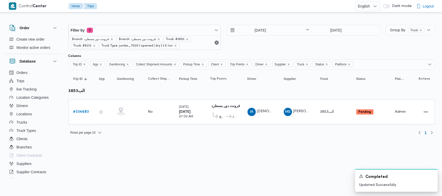
click at [265, 43] on div "1/9/2025 → 1/9/2025" at bounding box center [303, 37] width 153 height 25
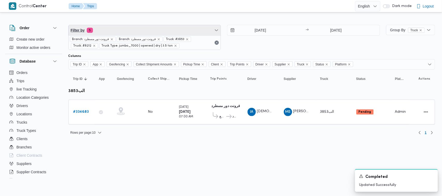
click at [152, 29] on span "Filter by 5" at bounding box center [145, 30] width 152 height 10
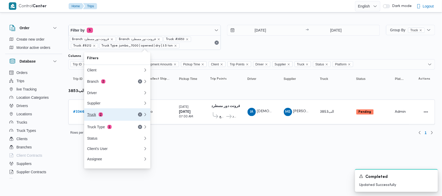
click at [103, 117] on div "Truck 2" at bounding box center [109, 115] width 44 height 4
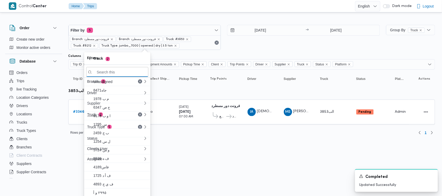
paste input "5481"
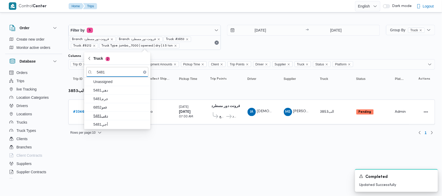
type input "5481"
click at [115, 117] on span "دفي5481" at bounding box center [121, 116] width 54 height 6
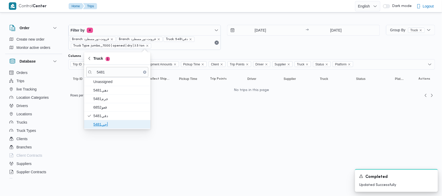
click at [108, 123] on span "أجي5481" at bounding box center [121, 125] width 54 height 6
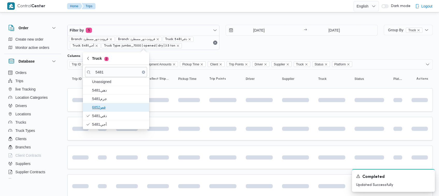
click at [105, 108] on span "قعو6852" at bounding box center [119, 107] width 54 height 6
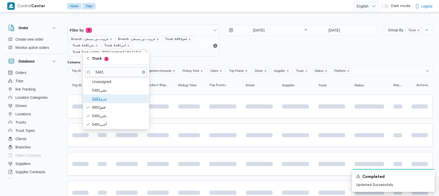
click at [102, 100] on span "جرم5481" at bounding box center [119, 99] width 54 height 6
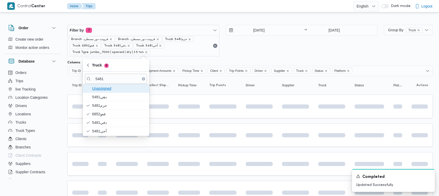
click at [99, 92] on span "Unassigned" at bounding box center [116, 88] width 62 height 8
click at [100, 97] on span "دهي5481" at bounding box center [119, 97] width 54 height 6
click at [98, 90] on span "Unassigned" at bounding box center [119, 88] width 54 height 6
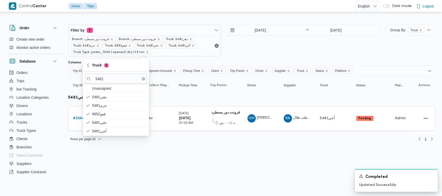
click at [167, 167] on html "Control Center Home Trips English عربي Dark mode Logout Order Create new order …" at bounding box center [221, 98] width 442 height 196
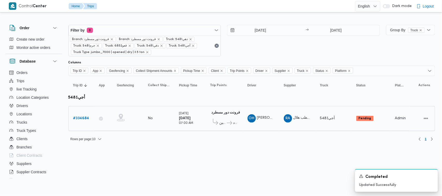
click at [82, 118] on b "# 334684" at bounding box center [81, 118] width 16 height 3
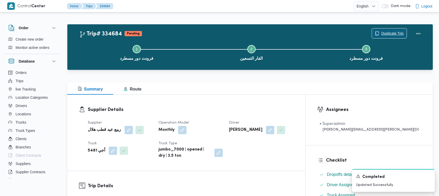
click at [390, 30] on span "Duplicate Trip" at bounding box center [389, 33] width 35 height 10
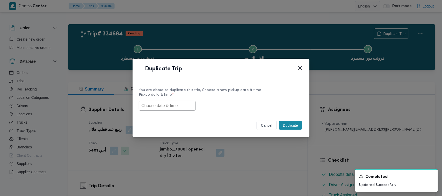
click at [184, 111] on div "You are about to duplicate this trip, Choose a new pickup date & time Pickup da…" at bounding box center [221, 98] width 177 height 33
click at [179, 103] on input "text" at bounding box center [167, 106] width 57 height 10
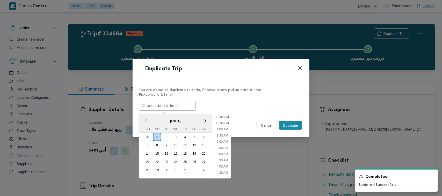
paste input "03/09/2025 7:00AM"
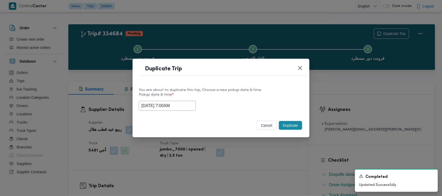
click at [233, 102] on div "03/09/2025 7:00AM" at bounding box center [221, 106] width 165 height 10
click at [188, 103] on input "03/09/2025 7:00AM" at bounding box center [167, 106] width 57 height 10
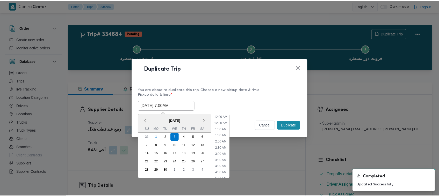
scroll to position [58, 0]
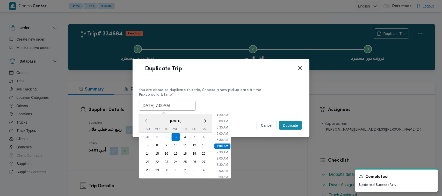
click at [154, 118] on span "[DATE]" at bounding box center [176, 121] width 74 height 9
click at [165, 135] on div "2" at bounding box center [167, 137] width 10 height 10
type input "02/09/2025 7:00AM"
click at [247, 94] on label "Pickup date & time *" at bounding box center [221, 97] width 165 height 8
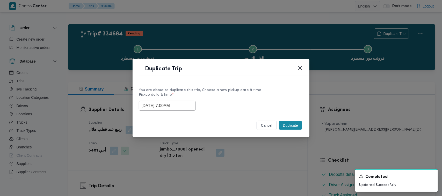
click at [308, 123] on div "cancel Duplicate" at bounding box center [221, 127] width 177 height 22
click at [287, 126] on button "Duplicate" at bounding box center [290, 125] width 23 height 9
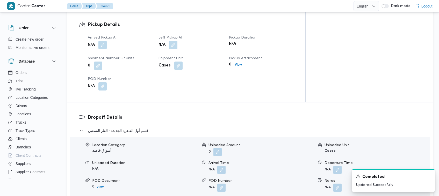
scroll to position [516, 0]
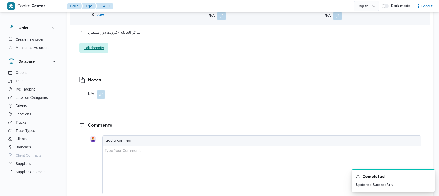
click at [103, 45] on span "Edit dropoffs" at bounding box center [94, 48] width 20 height 6
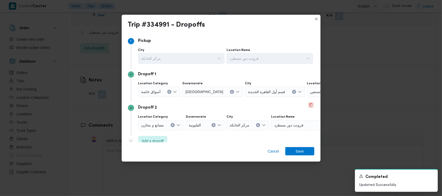
click at [309, 105] on button "Delete" at bounding box center [311, 105] width 6 height 6
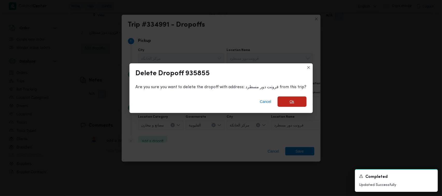
click at [287, 102] on span "Ok" at bounding box center [292, 102] width 29 height 10
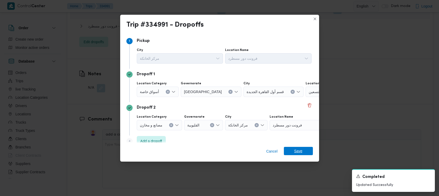
click at [304, 154] on span "Save" at bounding box center [298, 151] width 29 height 8
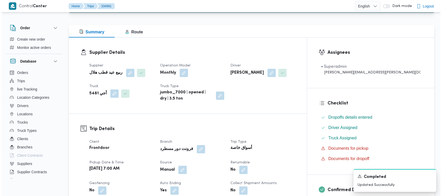
scroll to position [0, 0]
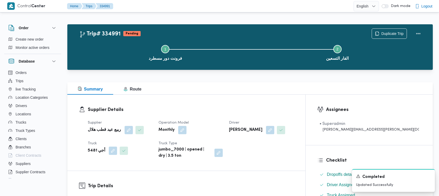
click at [384, 37] on div "Step 1 is incomplete 1 فرونت دور مسطرد Step 2 is incomplete 2 الفار التسعين" at bounding box center [251, 52] width 351 height 33
click at [382, 32] on span "Duplicate Trip" at bounding box center [392, 33] width 22 height 6
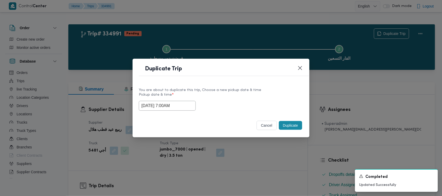
click at [190, 104] on input "02/09/2025 7:00AM" at bounding box center [167, 106] width 57 height 10
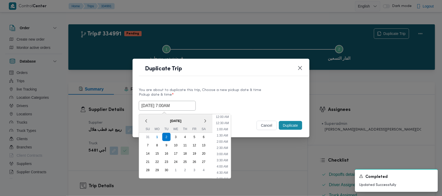
scroll to position [58, 0]
click at [175, 137] on div "3" at bounding box center [176, 137] width 10 height 10
type input "03/09/2025 7:00AM"
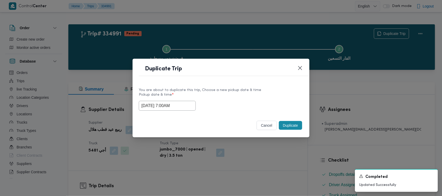
click at [237, 96] on label "Pickup date & time *" at bounding box center [221, 97] width 165 height 8
click at [295, 127] on button "Duplicate" at bounding box center [290, 125] width 23 height 9
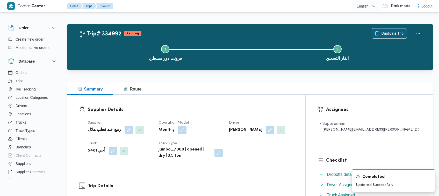
click at [385, 28] on span "Duplicate Trip" at bounding box center [389, 33] width 35 height 10
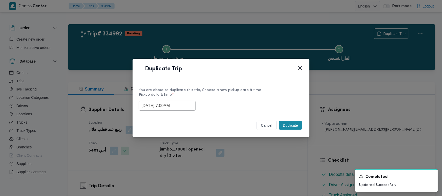
click at [189, 106] on input "03/09/2025 7:00AM" at bounding box center [167, 106] width 57 height 10
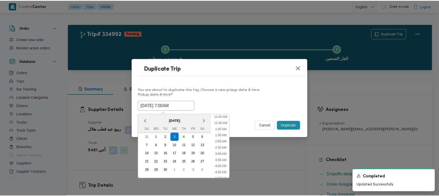
scroll to position [58, 0]
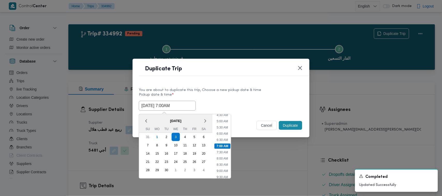
click at [153, 121] on span "[DATE]" at bounding box center [176, 121] width 74 height 9
click at [183, 136] on div "4" at bounding box center [185, 137] width 10 height 10
type input "04/09/2025 7:00AM"
click at [290, 85] on div "You are about to duplicate this trip, Choose a new pickup date & time Pickup da…" at bounding box center [221, 98] width 177 height 33
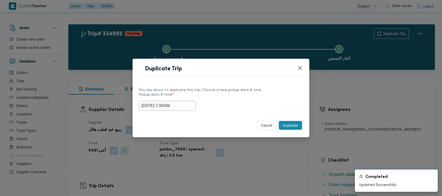
drag, startPoint x: 293, startPoint y: 122, endPoint x: 293, endPoint y: 127, distance: 5.4
click at [293, 124] on button "Duplicate" at bounding box center [290, 125] width 23 height 9
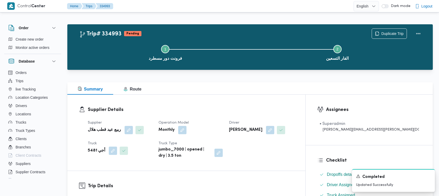
click at [96, 151] on b "أجي 5481" at bounding box center [96, 151] width 17 height 6
click at [97, 151] on b "أجي 5481" at bounding box center [96, 151] width 17 height 6
click at [93, 153] on b "أجي 5481" at bounding box center [96, 151] width 17 height 6
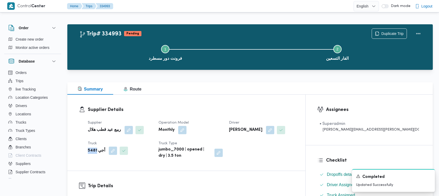
click at [93, 153] on b "أجي 5481" at bounding box center [96, 151] width 17 height 6
copy b "5481"
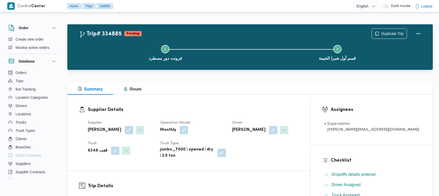
click at [388, 35] on span "Duplicate Trip" at bounding box center [392, 34] width 22 height 6
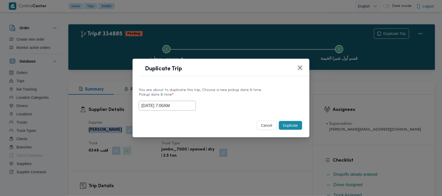
click at [299, 66] on button "Closes this modal window" at bounding box center [300, 68] width 6 height 6
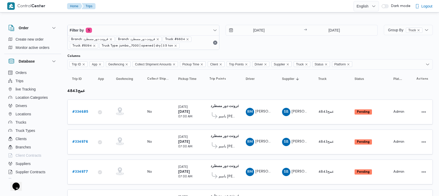
click at [265, 50] on div "[DATE] → [DATE]" at bounding box center [302, 37] width 152 height 25
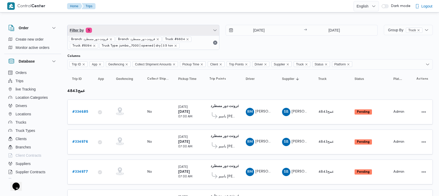
click at [159, 31] on span "Filter by 5" at bounding box center [144, 30] width 152 height 10
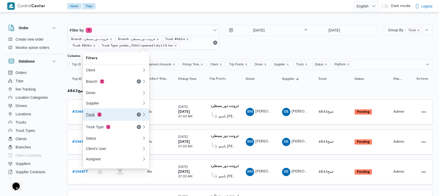
click at [122, 111] on button "Truck 2" at bounding box center [116, 115] width 66 height 12
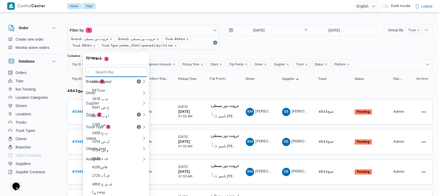
paste input "4158"
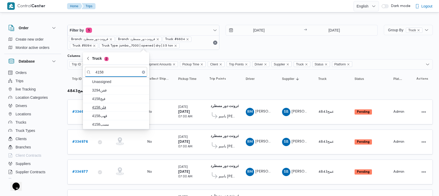
type input "4158"
drag, startPoint x: 110, startPoint y: 110, endPoint x: 111, endPoint y: 117, distance: 7.3
click at [111, 110] on span "قلن4158" at bounding box center [119, 107] width 54 height 6
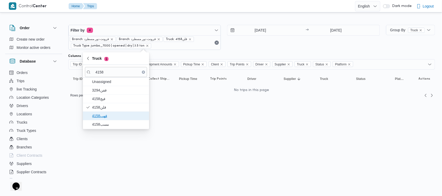
click at [107, 118] on span "قهب4158" at bounding box center [119, 116] width 54 height 6
click at [105, 125] on span "مسب4158" at bounding box center [119, 125] width 54 height 6
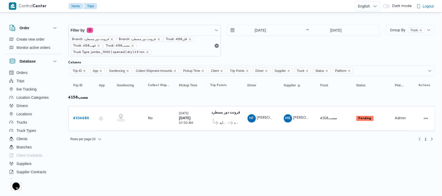
click at [183, 157] on html "Control Center Home Trips English عربي Dark mode Logout Order Create new order …" at bounding box center [221, 98] width 442 height 196
click at [80, 117] on b "# 334680" at bounding box center [81, 118] width 16 height 3
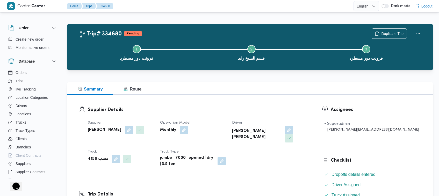
click at [261, 106] on h3 "Supplier Details" at bounding box center [193, 109] width 211 height 7
click at [90, 156] on b "مسب 4158" at bounding box center [98, 159] width 20 height 6
click at [93, 156] on b "مسب 4158" at bounding box center [98, 159] width 20 height 6
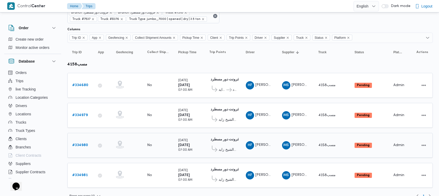
scroll to position [34, 0]
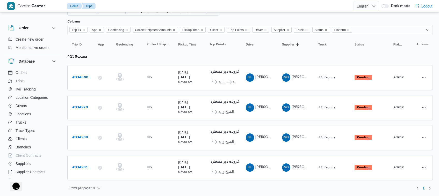
click at [257, 16] on div "Filter by 6 Branch: فرونت دور مسطرد Branch: فرونت دور مسطرد Truck: #7510 Truck:…" at bounding box center [222, 2] width 317 height 31
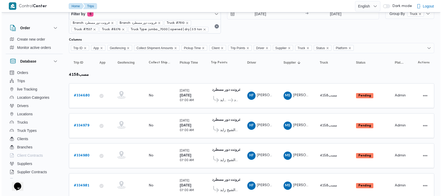
scroll to position [0, 0]
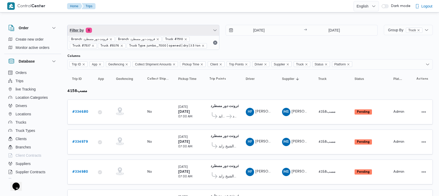
click at [133, 32] on span "Filter by 6" at bounding box center [144, 30] width 152 height 10
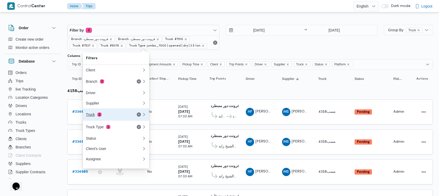
click at [116, 112] on button "Truck 3" at bounding box center [116, 115] width 66 height 12
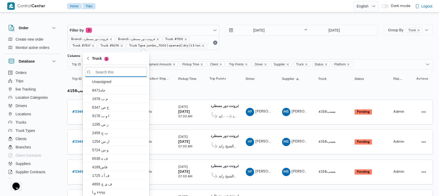
paste input "4928"
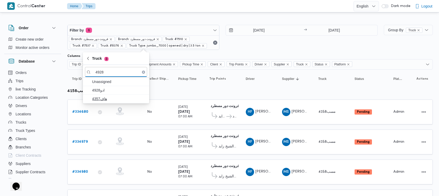
type input "4928"
click at [109, 98] on span "4357هاف" at bounding box center [119, 99] width 54 height 6
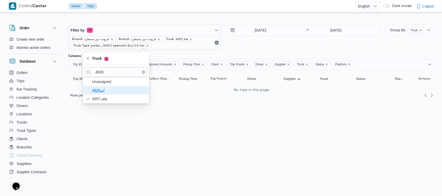
click at [104, 90] on span "ادو4928" at bounding box center [119, 90] width 54 height 6
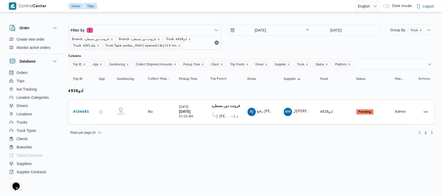
click at [263, 46] on div "[DATE] → [DATE]" at bounding box center [303, 37] width 153 height 25
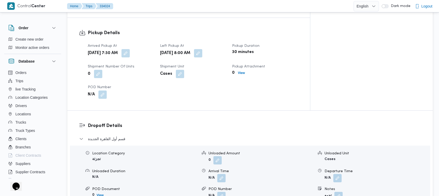
scroll to position [516, 0]
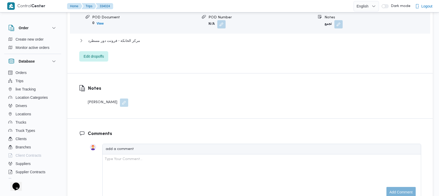
click at [92, 99] on div "[PERSON_NAME]" at bounding box center [108, 103] width 40 height 8
copy div "Notes"
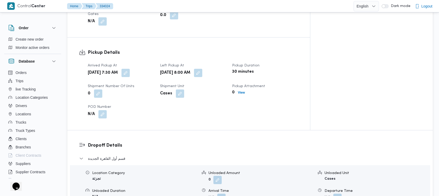
scroll to position [0, 0]
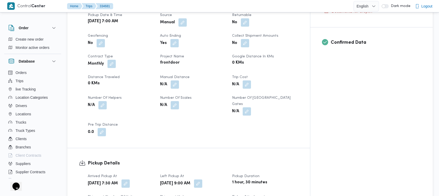
scroll to position [410, 0]
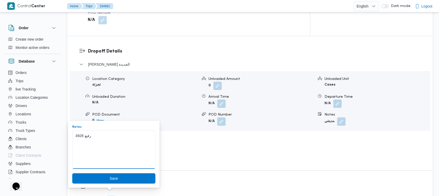
click at [86, 139] on textarea "4928 رفيع" at bounding box center [113, 149] width 83 height 39
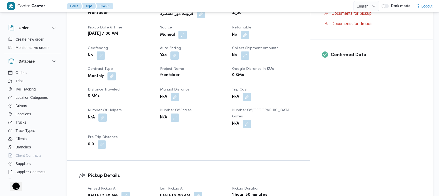
scroll to position [0, 0]
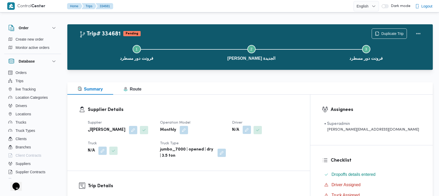
click at [251, 132] on button "button" at bounding box center [247, 130] width 8 height 8
click at [261, 151] on div "Search" at bounding box center [257, 151] width 39 height 10
paste input "رفيع"
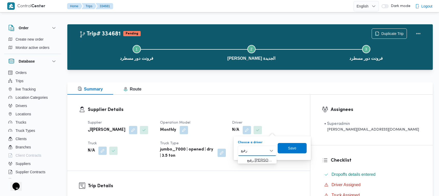
type input "رفيع"
click at [254, 162] on span "رفيع [PERSON_NAME]" at bounding box center [260, 160] width 26 height 6
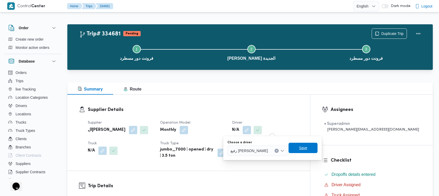
click at [299, 150] on span "Save" at bounding box center [303, 148] width 8 height 6
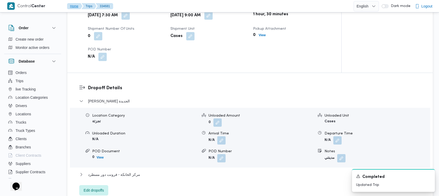
scroll to position [410, 0]
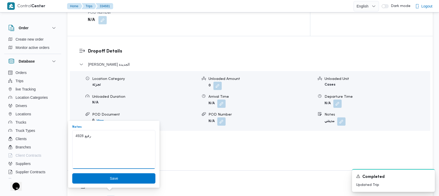
click at [78, 133] on textarea "4928 رفيع" at bounding box center [113, 149] width 83 height 39
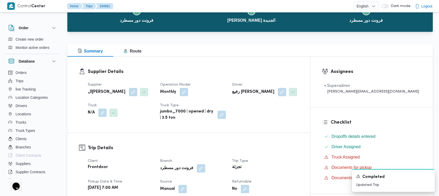
scroll to position [0, 0]
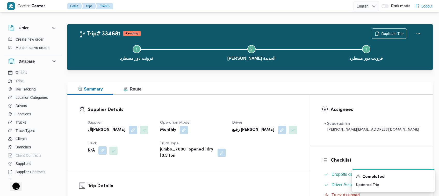
click at [104, 152] on button "button" at bounding box center [102, 151] width 8 height 8
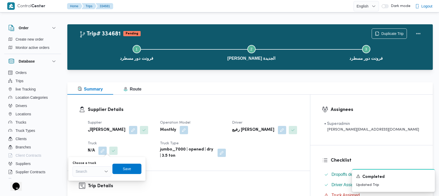
click at [94, 170] on div "Search" at bounding box center [92, 172] width 39 height 10
paste input "4928"
type input "4928"
click at [88, 180] on mark "4928" at bounding box center [86, 181] width 8 height 4
click at [127, 170] on span "Save" at bounding box center [127, 169] width 8 height 6
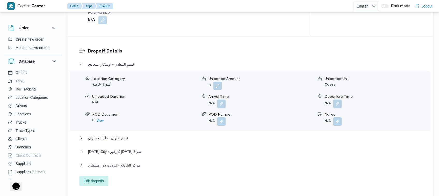
scroll to position [615, 0]
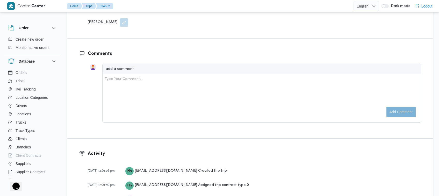
click at [97, 18] on div "[PERSON_NAME]" at bounding box center [108, 22] width 40 height 8
copy div "Notes"
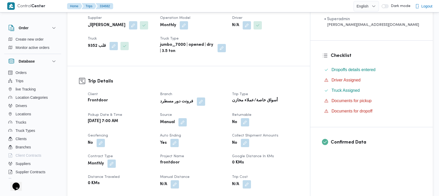
scroll to position [0, 0]
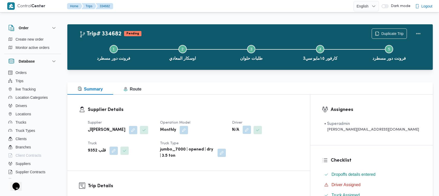
click at [251, 130] on button "button" at bounding box center [247, 130] width 8 height 8
click at [253, 152] on div "Search" at bounding box center [257, 151] width 39 height 10
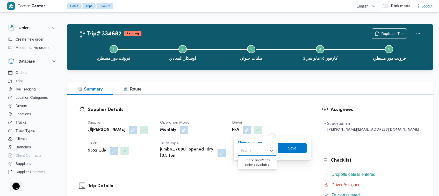
paste input "[PERSON_NAME]"
type input "[PERSON_NAME]"
click at [251, 161] on span "[PERSON_NAME] [PERSON_NAME]" at bounding box center [260, 160] width 26 height 6
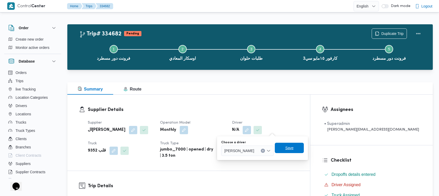
click at [294, 147] on span "Save" at bounding box center [289, 148] width 8 height 6
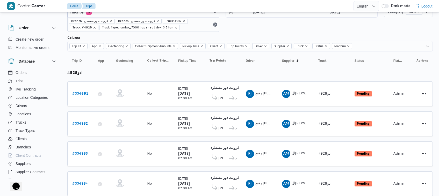
scroll to position [34, 0]
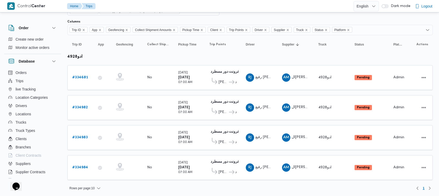
click at [245, 51] on table "Trip ID Click to sort in ascending order App Click to sort in ascending order G…" at bounding box center [250, 110] width 366 height 150
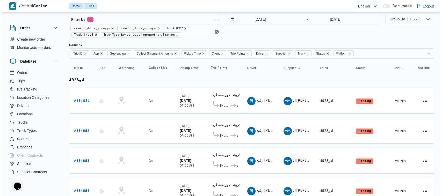
scroll to position [0, 0]
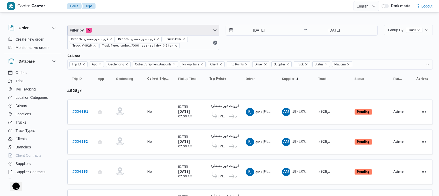
click at [168, 26] on span "Filter by 5" at bounding box center [144, 30] width 152 height 10
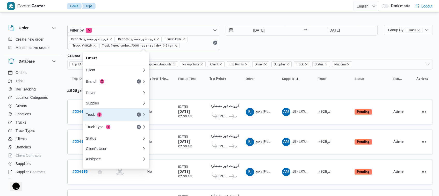
click at [115, 115] on div "Truck 2" at bounding box center [108, 115] width 44 height 4
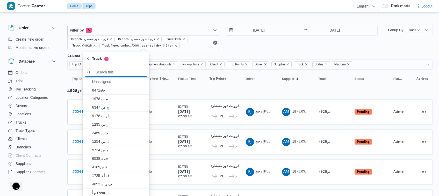
paste input "9352"
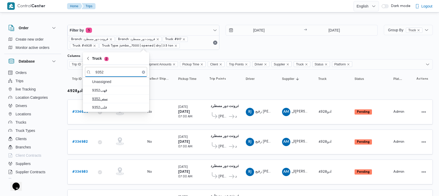
type input "9352"
click at [102, 95] on span "سص9352" at bounding box center [116, 99] width 62 height 8
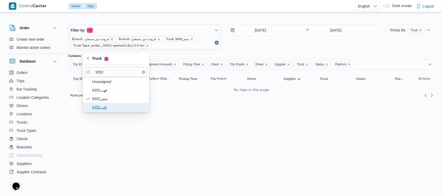
click at [104, 104] on span "قلب9352" at bounding box center [116, 107] width 62 height 8
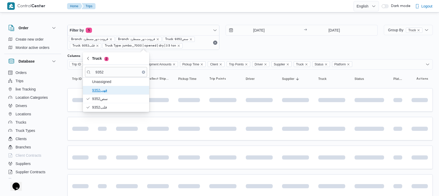
click at [105, 94] on span "قهب9352" at bounding box center [116, 90] width 62 height 8
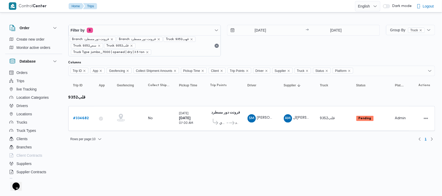
click at [248, 142] on div "Filter by 6 Branch: فرونت دور مسطرد Branch: فرونت دور مسطرد Truck: قهب9352 Truc…" at bounding box center [218, 80] width 440 height 135
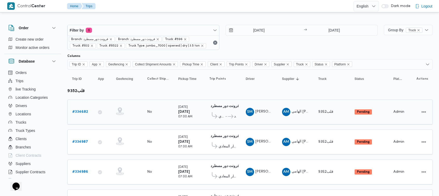
click at [228, 119] on span "فرونت دور مسطرد" at bounding box center [231, 117] width 9 height 6
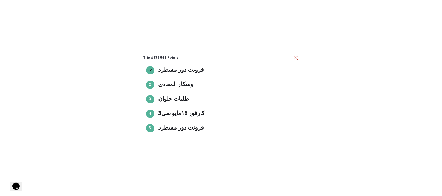
click at [299, 55] on div "Trip #334682 Points فرونت دور مسطرد فرونت دور مسطرد Step 2 2 اوسكار المعادي اوس…" at bounding box center [221, 98] width 442 height 196
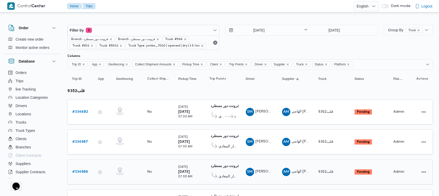
scroll to position [34, 0]
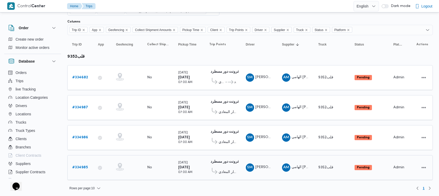
click at [224, 166] on div "اوسكار المعادي" at bounding box center [222, 171] width 27 height 11
click at [312, 167] on td "Supplier AM الهامي [PERSON_NAME]" at bounding box center [295, 167] width 36 height 25
click at [325, 167] on span "قلب9352" at bounding box center [325, 167] width 15 height 3
click at [420, 168] on button "Actions" at bounding box center [424, 167] width 8 height 8
click at [399, 168] on span "Open" at bounding box center [406, 166] width 17 height 4
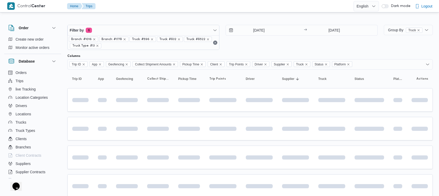
scroll to position [20, 0]
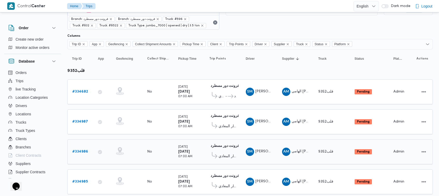
click at [222, 154] on span "اوسكار المعادي" at bounding box center [228, 157] width 18 height 6
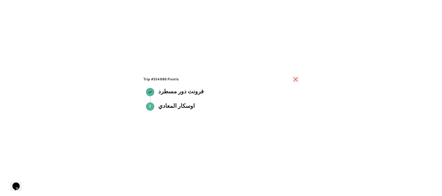
click at [294, 79] on button "close" at bounding box center [296, 79] width 6 height 6
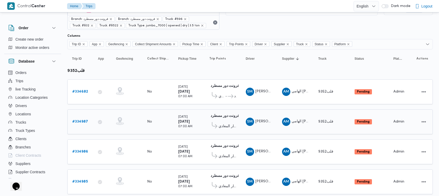
click at [218, 121] on div "اوسكار المعادي" at bounding box center [222, 125] width 27 height 11
click at [222, 127] on span "اوسكار المعادي" at bounding box center [228, 127] width 18 height 6
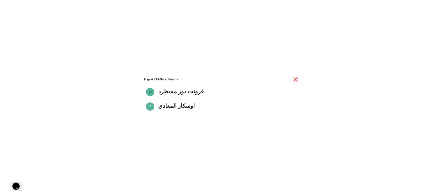
click at [297, 78] on button "close" at bounding box center [296, 79] width 6 height 6
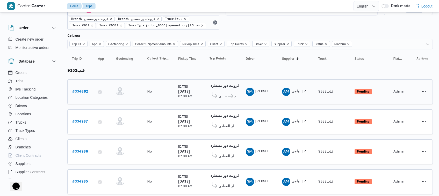
click at [226, 97] on icon at bounding box center [227, 97] width 5 height 4
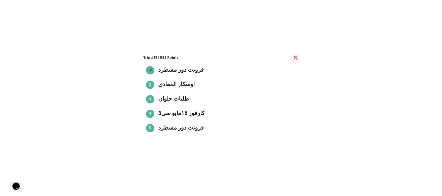
click at [297, 59] on button "close" at bounding box center [296, 58] width 6 height 6
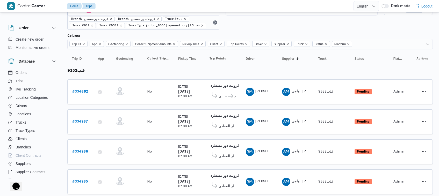
scroll to position [0, 0]
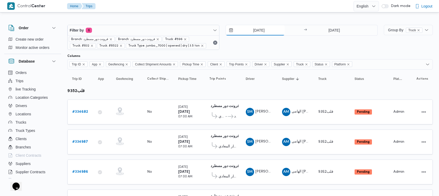
click at [250, 30] on input "[DATE]" at bounding box center [255, 30] width 59 height 10
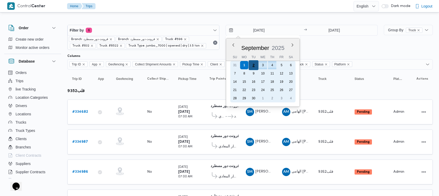
click at [253, 64] on div "2" at bounding box center [254, 65] width 10 height 10
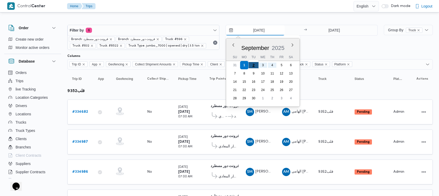
type input "[DATE]"
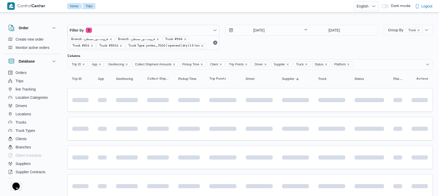
click at [260, 44] on div "[DATE] → [DATE]" at bounding box center [302, 37] width 152 height 25
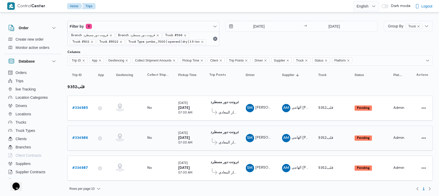
scroll to position [5, 0]
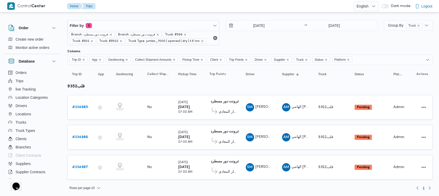
click at [236, 39] on div "[DATE] → [DATE]" at bounding box center [302, 32] width 152 height 25
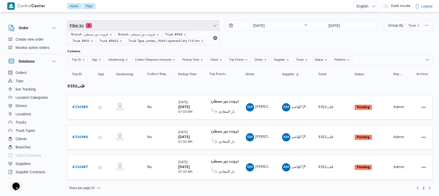
click at [119, 25] on span "Filter by 6" at bounding box center [144, 25] width 152 height 10
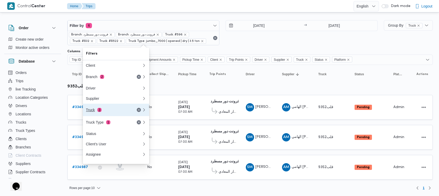
click at [106, 112] on div "Truck 3" at bounding box center [108, 110] width 44 height 4
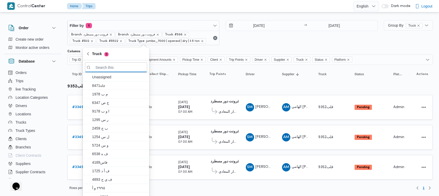
paste input "3853"
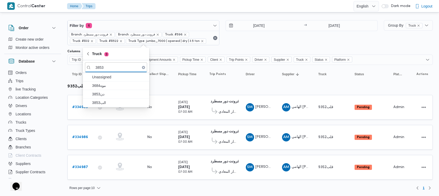
type input "3853"
click at [97, 92] on span "دن3853" at bounding box center [119, 94] width 54 height 6
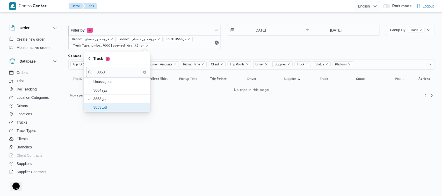
click at [99, 105] on span "الب3853" at bounding box center [121, 107] width 54 height 6
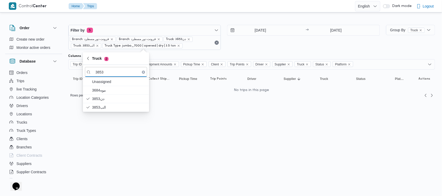
click at [265, 55] on div "Columns" at bounding box center [251, 56] width 367 height 4
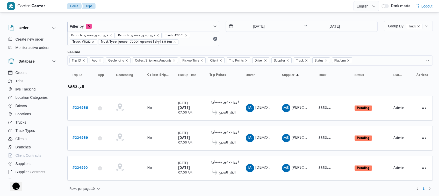
scroll to position [5, 0]
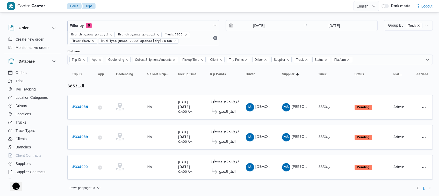
click at [261, 44] on div "[DATE] → [DATE]" at bounding box center [302, 32] width 152 height 25
click at [229, 111] on span "الفار التجمع" at bounding box center [227, 112] width 17 height 6
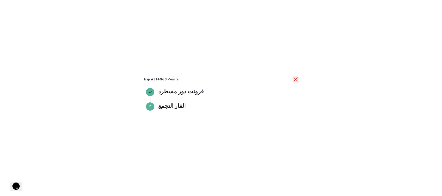
click at [296, 80] on button "close" at bounding box center [296, 79] width 6 height 6
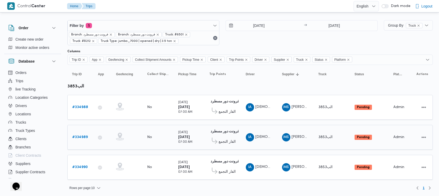
click at [213, 139] on icon at bounding box center [214, 141] width 5 height 6
click at [223, 139] on span "الفار التجمع" at bounding box center [227, 142] width 17 height 6
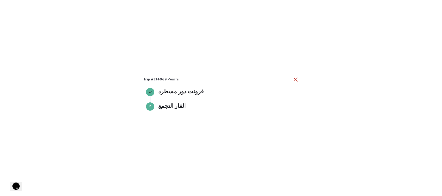
click at [301, 81] on div "Trip #334989 Points فرونت دور مسطرد فرونت دور مسطرد Step 2 2 الفار التجمع الفار…" at bounding box center [221, 98] width 442 height 196
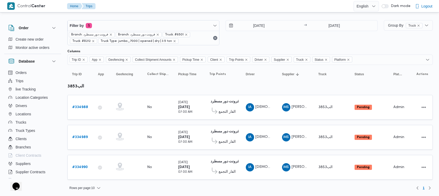
click at [274, 42] on div "[DATE] → [DATE]" at bounding box center [302, 32] width 152 height 25
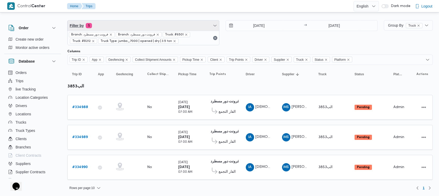
click at [142, 25] on span "Filter by 5" at bounding box center [144, 25] width 152 height 10
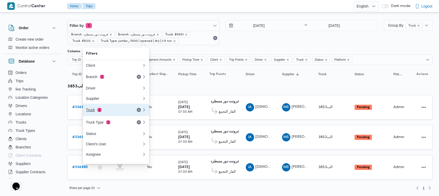
click at [103, 112] on div "Truck 2" at bounding box center [108, 110] width 44 height 4
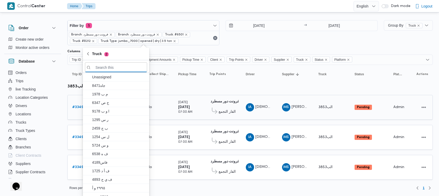
paste input "5481"
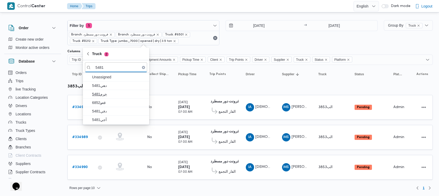
type input "5481"
click at [108, 98] on span "جرم5481" at bounding box center [116, 94] width 62 height 8
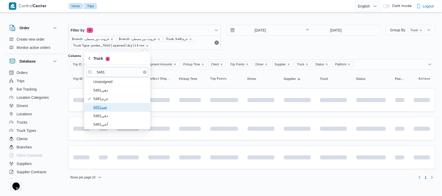
click at [106, 108] on span "قعو6852" at bounding box center [121, 107] width 54 height 6
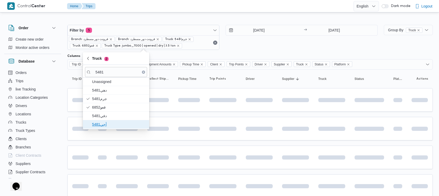
click at [104, 128] on span "أجي5481" at bounding box center [119, 125] width 54 height 6
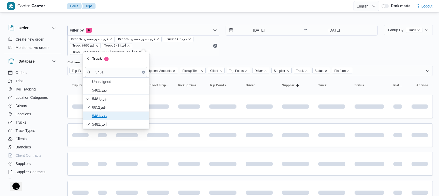
click at [101, 115] on span "دفي5481" at bounding box center [119, 116] width 54 height 6
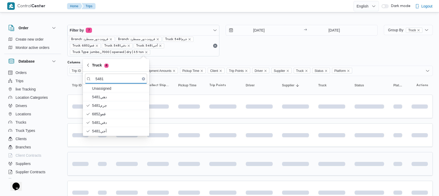
click at [134, 165] on span at bounding box center [115, 164] width 48 height 4
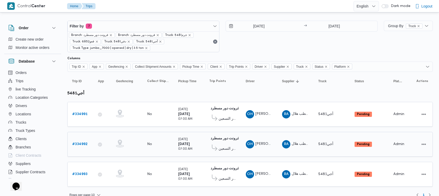
scroll to position [12, 0]
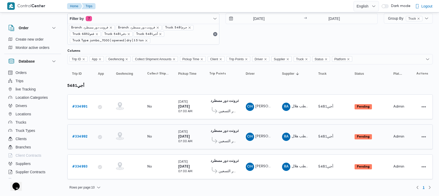
click at [227, 139] on span "الفار التسعين" at bounding box center [228, 142] width 18 height 6
click at [227, 145] on span "الفار التسعين" at bounding box center [222, 141] width 27 height 9
click at [224, 141] on span "الفار التسعين" at bounding box center [228, 142] width 18 height 6
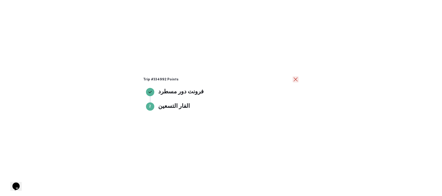
click at [294, 83] on div at bounding box center [296, 80] width 6 height 6
click at [295, 78] on button "close" at bounding box center [296, 79] width 6 height 6
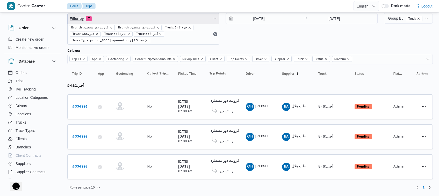
click at [149, 20] on span "Filter by 7" at bounding box center [144, 18] width 152 height 10
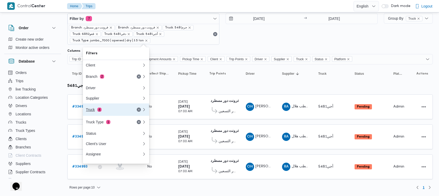
click at [110, 115] on div "Truck 4" at bounding box center [114, 110] width 62 height 12
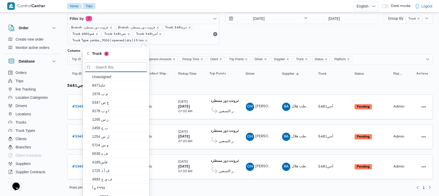
paste input "4928"
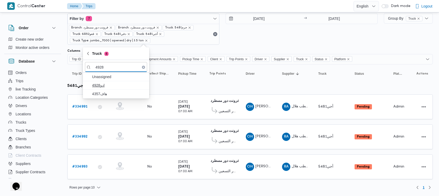
type input "4928"
click at [105, 89] on span "ادو4928" at bounding box center [116, 85] width 62 height 8
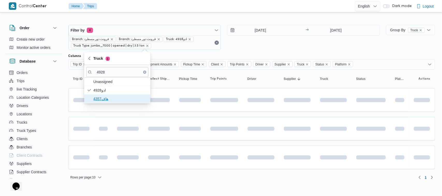
click at [106, 97] on span "4357هاف" at bounding box center [121, 99] width 54 height 6
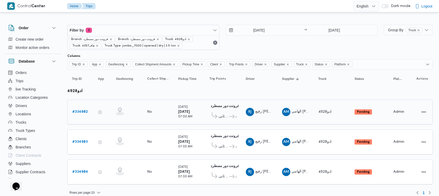
click at [226, 116] on span "ثانى [GEOGRAPHIC_DATA]" at bounding box center [224, 117] width 10 height 6
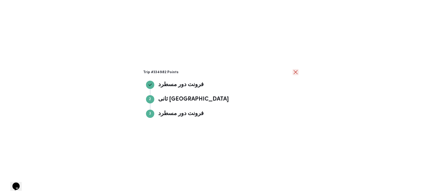
click at [297, 75] on button "close" at bounding box center [296, 72] width 6 height 6
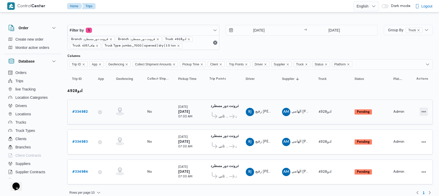
click at [424, 115] on button "Actions" at bounding box center [424, 112] width 8 height 8
click at [406, 113] on span "Open" at bounding box center [406, 112] width 17 height 4
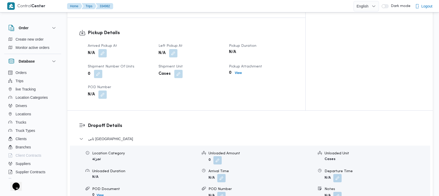
scroll to position [516, 0]
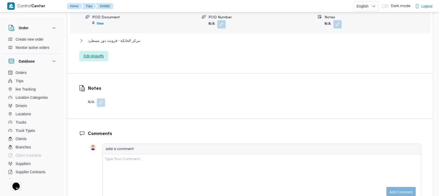
click at [92, 53] on span "Edit dropoffs" at bounding box center [94, 56] width 20 height 6
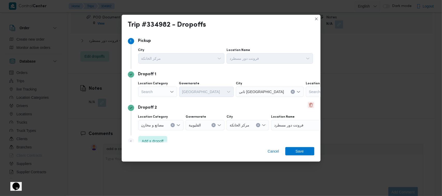
click at [308, 104] on button "Delete" at bounding box center [311, 105] width 6 height 6
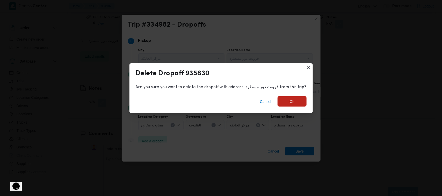
click at [292, 99] on span "Ok" at bounding box center [292, 101] width 5 height 6
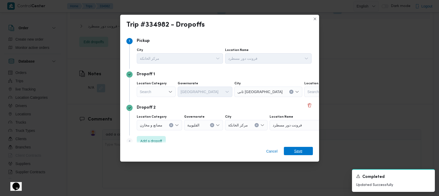
click at [303, 150] on span "Save" at bounding box center [298, 151] width 29 height 8
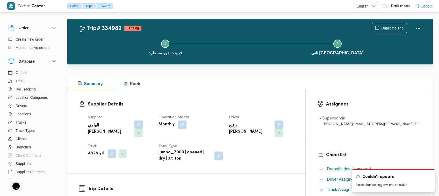
scroll to position [0, 0]
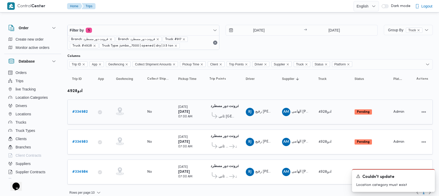
click at [225, 115] on span "ثانى [GEOGRAPHIC_DATA]" at bounding box center [228, 117] width 18 height 6
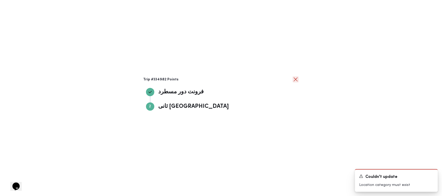
click at [293, 79] on button "close" at bounding box center [296, 79] width 6 height 6
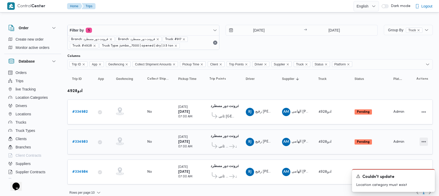
click at [425, 140] on button "Actions" at bounding box center [424, 142] width 8 height 8
click at [401, 140] on span "Open" at bounding box center [406, 141] width 17 height 4
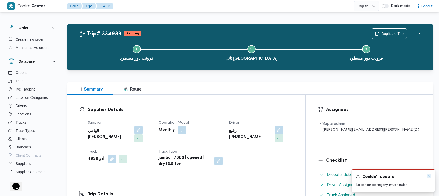
click at [430, 175] on icon "Dismiss toast" at bounding box center [429, 176] width 4 height 4
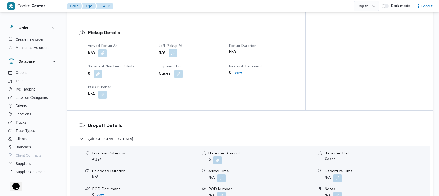
scroll to position [516, 0]
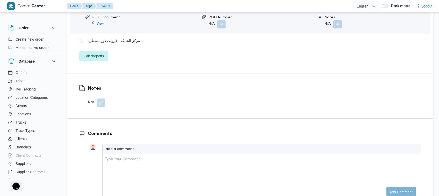
click at [81, 51] on span "Edit dropoffs" at bounding box center [93, 56] width 29 height 10
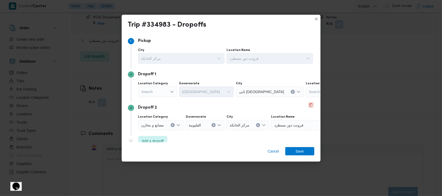
click at [308, 106] on button "Delete" at bounding box center [311, 105] width 6 height 6
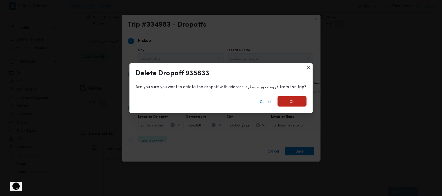
click at [291, 106] on span "Ok" at bounding box center [292, 101] width 29 height 10
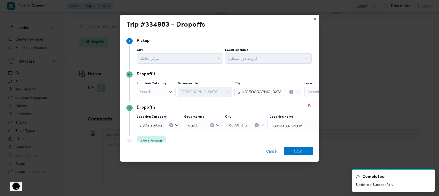
click at [300, 150] on span "Save" at bounding box center [298, 151] width 8 height 8
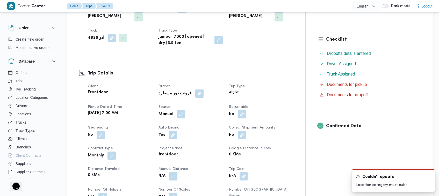
scroll to position [0, 0]
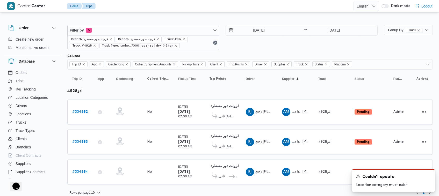
scroll to position [5, 0]
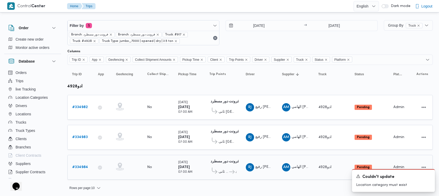
click at [235, 170] on span "فرونت دور مسطرد" at bounding box center [235, 172] width 1 height 6
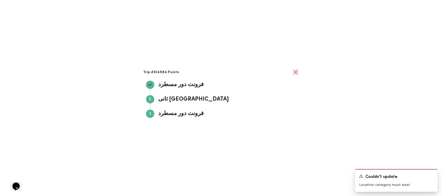
click at [297, 75] on button "close" at bounding box center [296, 72] width 6 height 6
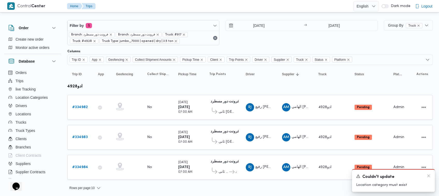
click at [430, 179] on div "Couldn't update" at bounding box center [393, 177] width 75 height 6
click at [426, 167] on div "A new notification appears Couldn't update Location category must exist" at bounding box center [387, 180] width 104 height 31
click at [424, 166] on div "A new notification appears Couldn't update Location category must exist" at bounding box center [387, 180] width 104 height 31
click at [425, 177] on div "Couldn't update" at bounding box center [393, 177] width 75 height 6
click at [428, 177] on icon "Dismiss toast" at bounding box center [429, 176] width 4 height 4
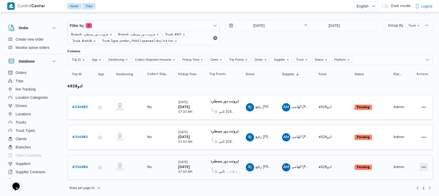
click at [423, 168] on button "Actions" at bounding box center [424, 167] width 8 height 8
click at [399, 167] on span "Open" at bounding box center [406, 166] width 17 height 4
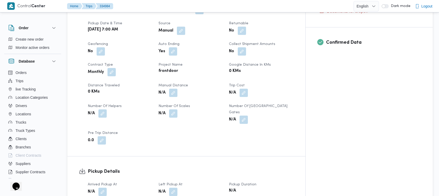
scroll to position [410, 0]
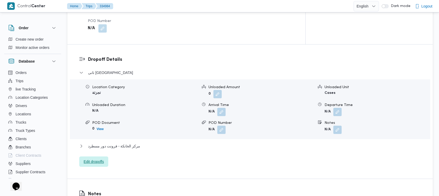
click at [101, 159] on span "Edit dropoffs" at bounding box center [94, 162] width 20 height 6
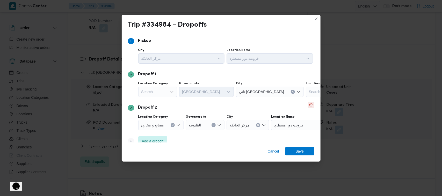
click at [308, 108] on button "Delete" at bounding box center [311, 105] width 6 height 6
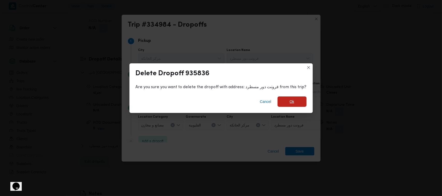
click at [287, 101] on span "Ok" at bounding box center [292, 102] width 29 height 10
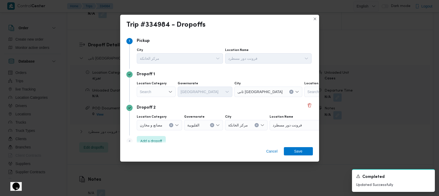
click at [298, 159] on div "Cancel Save" at bounding box center [219, 152] width 199 height 19
click at [297, 154] on span "Save" at bounding box center [298, 151] width 8 height 8
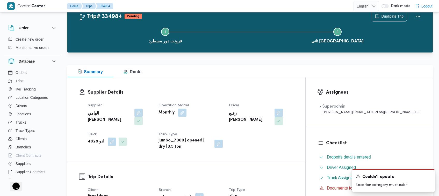
scroll to position [0, 0]
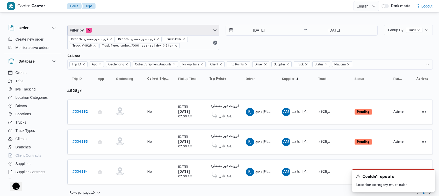
click at [145, 28] on span "Filter by 5" at bounding box center [144, 30] width 152 height 10
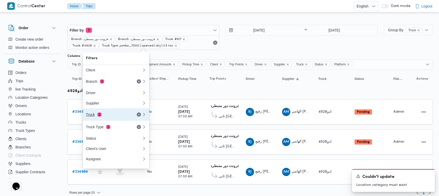
click at [119, 115] on div "Truck 2" at bounding box center [108, 115] width 44 height 4
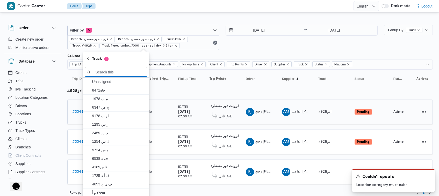
paste input "9352"
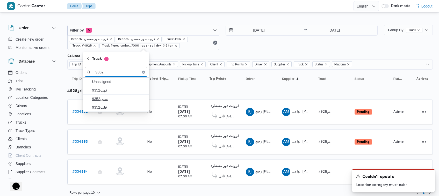
type input "9352"
click at [104, 102] on span "سص9352" at bounding box center [119, 99] width 54 height 6
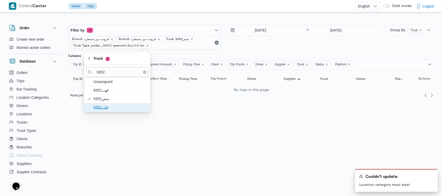
click at [105, 105] on span "قلب9352" at bounding box center [121, 107] width 54 height 6
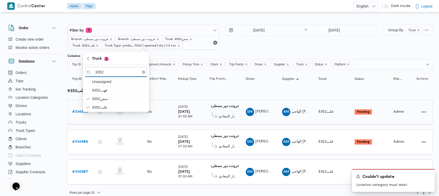
click at [231, 114] on span "اوسكار المعادي" at bounding box center [228, 117] width 18 height 6
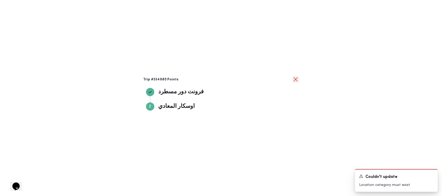
click at [298, 79] on button "close" at bounding box center [296, 79] width 6 height 6
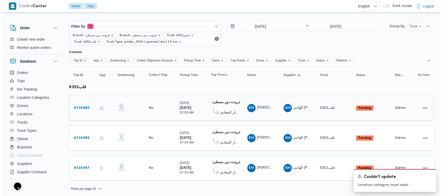
scroll to position [5, 0]
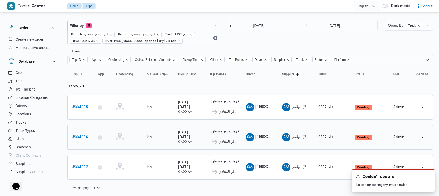
click at [226, 139] on span "اوسكار المعادي" at bounding box center [228, 142] width 18 height 6
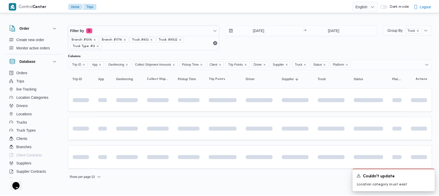
scroll to position [0, 0]
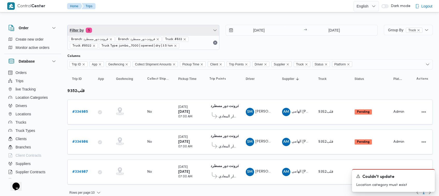
click at [117, 30] on span "Filter by 5" at bounding box center [144, 30] width 152 height 10
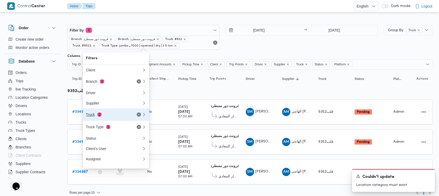
click at [121, 114] on div "Truck 2" at bounding box center [114, 115] width 62 height 12
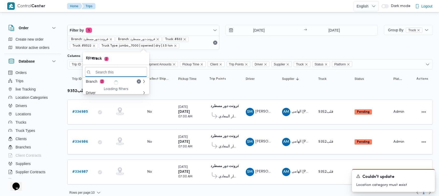
paste input "4843"
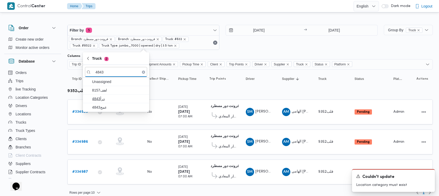
type input "4843"
click at [105, 95] on span "درأ4843" at bounding box center [116, 99] width 62 height 8
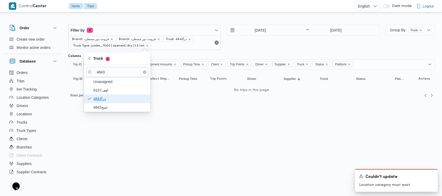
click at [104, 103] on span "درأ4843" at bounding box center [117, 99] width 62 height 8
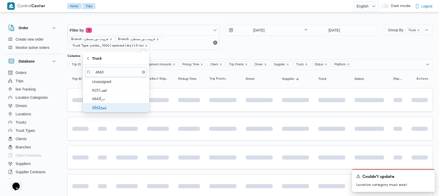
click at [104, 106] on span "عمج4843" at bounding box center [119, 107] width 54 height 6
click at [102, 100] on span "درأ4843" at bounding box center [119, 99] width 54 height 6
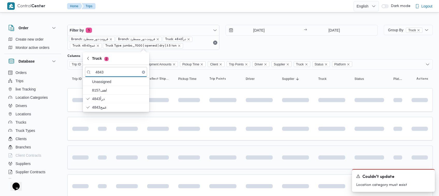
click at [170, 154] on div at bounding box center [158, 158] width 26 height 8
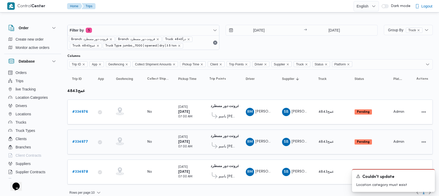
click at [226, 144] on span "باسم [PERSON_NAME]" at bounding box center [228, 147] width 18 height 6
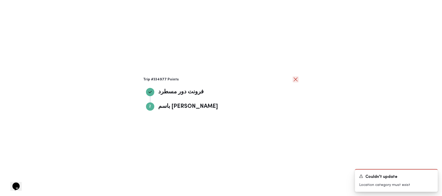
click at [297, 78] on button "close" at bounding box center [296, 79] width 6 height 6
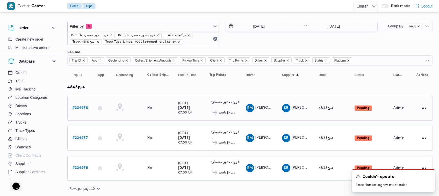
scroll to position [5, 0]
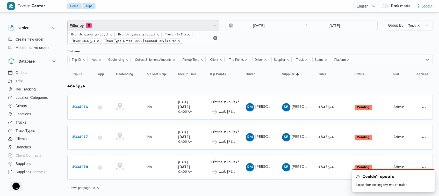
click at [158, 21] on span "Filter by 5" at bounding box center [144, 25] width 152 height 10
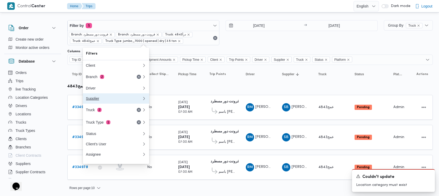
click at [103, 104] on button "Supplier" at bounding box center [116, 99] width 66 height 10
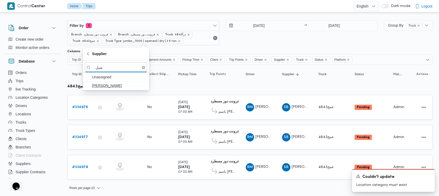
type input "شبل"
click at [113, 85] on span "[PERSON_NAME]" at bounding box center [119, 86] width 54 height 6
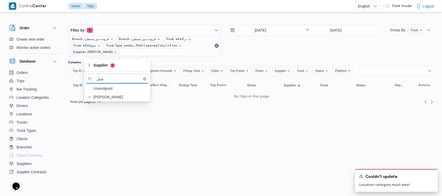
click at [275, 47] on div "[DATE] → [DATE]" at bounding box center [303, 41] width 153 height 32
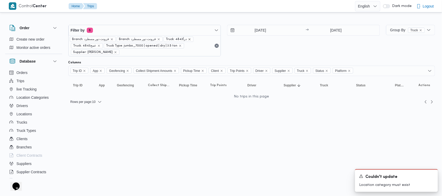
click at [188, 40] on icon "remove selected entity" at bounding box center [189, 39] width 3 height 3
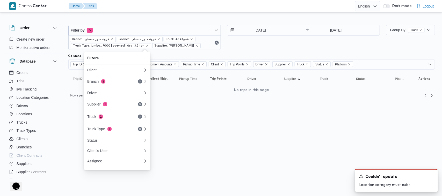
click at [271, 49] on div "[DATE] → [DATE]" at bounding box center [303, 37] width 153 height 25
click at [190, 38] on icon "remove selected entity" at bounding box center [191, 39] width 3 height 3
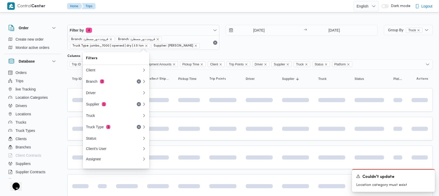
click at [184, 44] on span "Supplier: [PERSON_NAME]" at bounding box center [174, 46] width 40 height 5
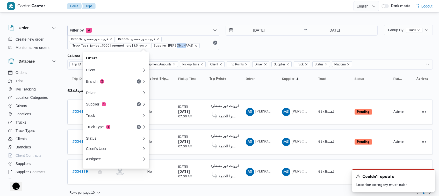
click at [184, 44] on span "Supplier: [PERSON_NAME]" at bounding box center [174, 46] width 40 height 5
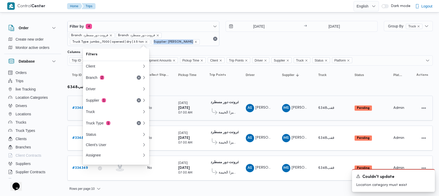
scroll to position [5, 0]
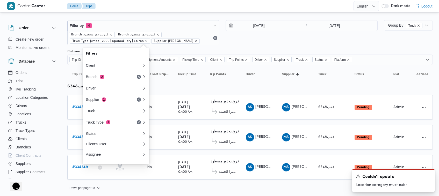
click at [293, 152] on table "Trip ID Click to sort in ascending order App Click to sort in ascending order G…" at bounding box center [250, 125] width 366 height 120
click at [306, 37] on div "[DATE] → [DATE]" at bounding box center [302, 32] width 152 height 25
click at [105, 109] on button "Truck 0" at bounding box center [116, 111] width 66 height 10
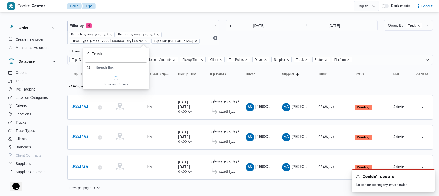
paste input "5481"
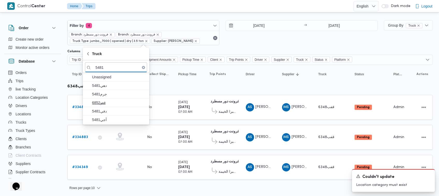
type input "5481"
click at [109, 105] on span "قعو6852" at bounding box center [119, 103] width 54 height 6
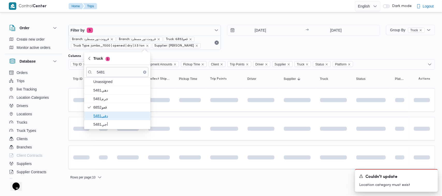
click at [105, 117] on span "دفي5481" at bounding box center [121, 116] width 54 height 6
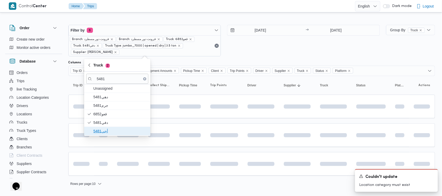
click at [104, 132] on span "أجي5481" at bounding box center [121, 131] width 54 height 6
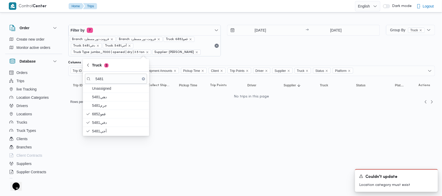
click at [268, 47] on div "[DATE] → [DATE]" at bounding box center [303, 41] width 153 height 32
click at [262, 33] on input "[DATE]" at bounding box center [256, 30] width 59 height 10
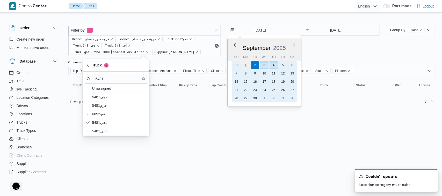
click at [247, 65] on div "1" at bounding box center [246, 65] width 10 height 10
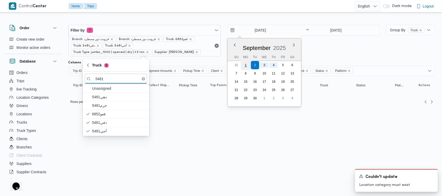
type input "[DATE]"
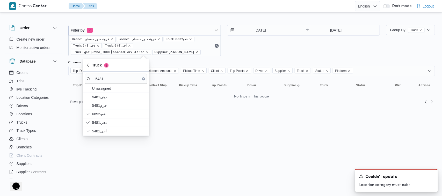
click at [196, 52] on icon "remove selected entity" at bounding box center [197, 52] width 2 height 2
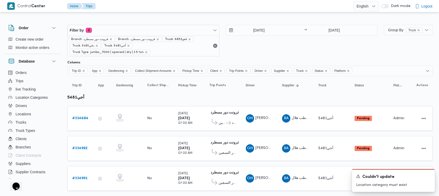
click at [259, 53] on div "Filter by 6 Branch: فرونت دور مسطرد Branch: فرونت دور مسطرد Truck: قعو6852 Truc…" at bounding box center [222, 41] width 317 height 38
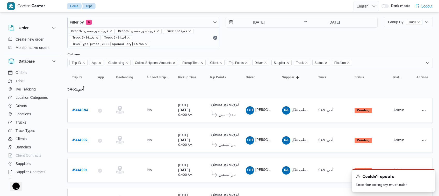
scroll to position [34, 0]
